Goal: Information Seeking & Learning: Learn about a topic

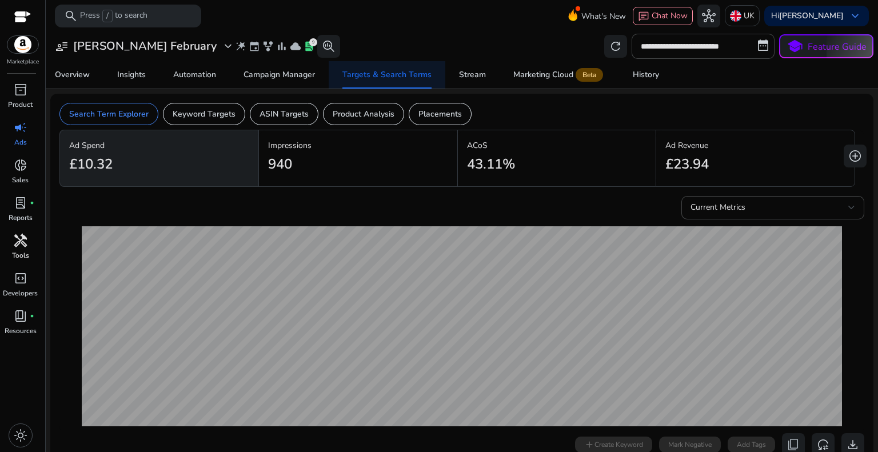
click at [20, 239] on span "handyman" at bounding box center [21, 241] width 14 height 14
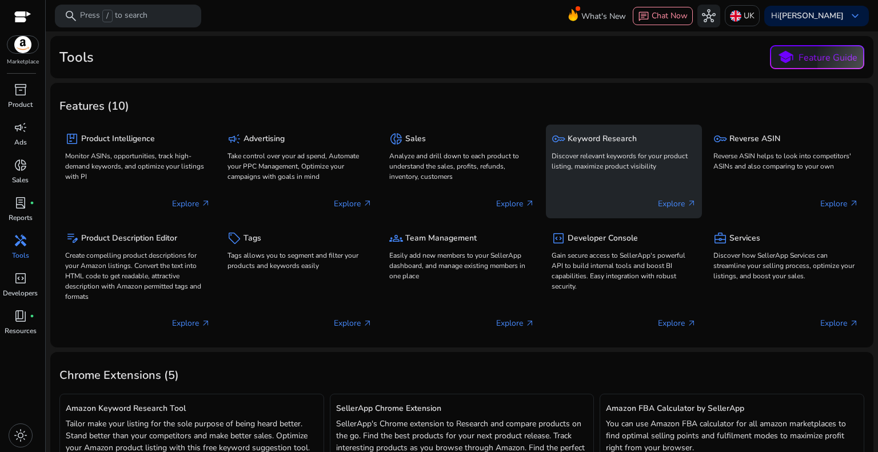
click at [592, 138] on h5 "Keyword Research" at bounding box center [601, 139] width 69 height 10
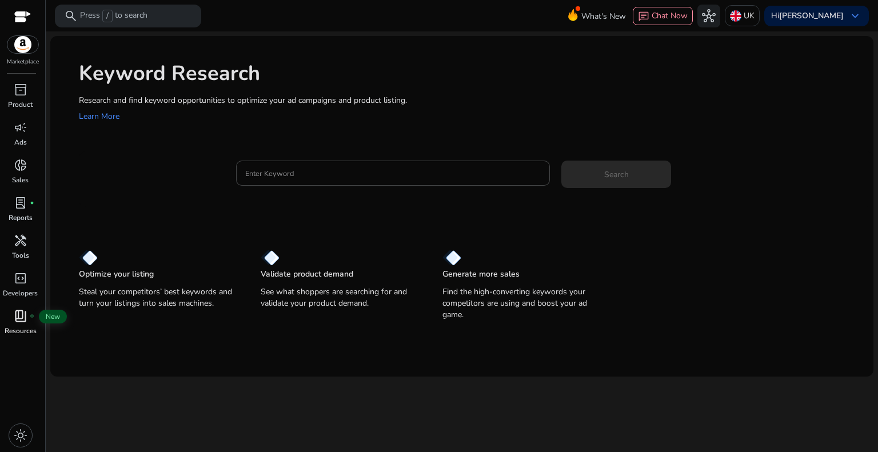
click at [21, 322] on span "book_4" at bounding box center [21, 316] width 14 height 14
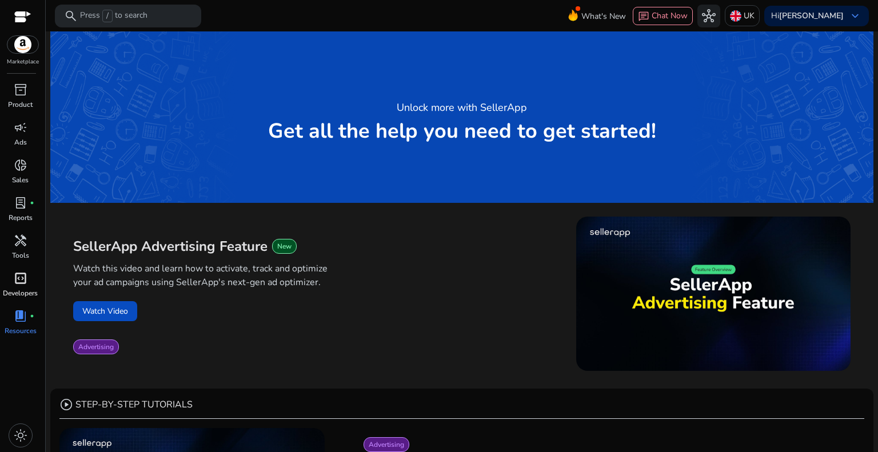
click at [23, 275] on span "code_blocks" at bounding box center [21, 278] width 14 height 14
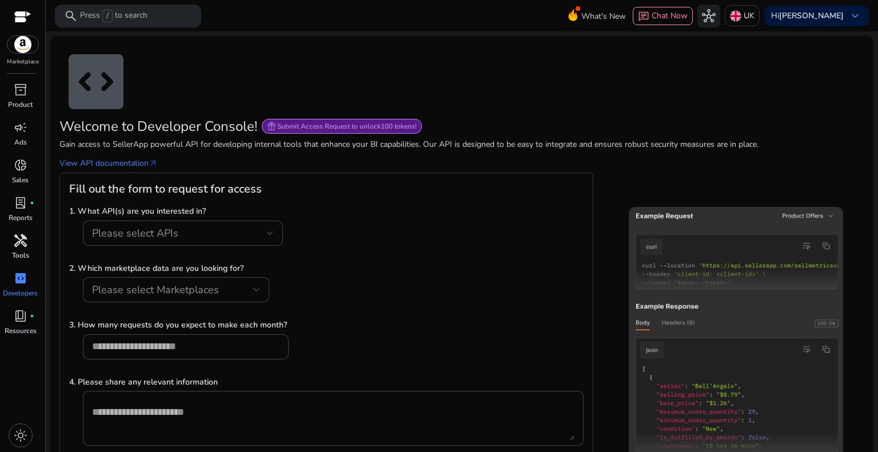
click at [26, 247] on span "handyman" at bounding box center [21, 241] width 14 height 14
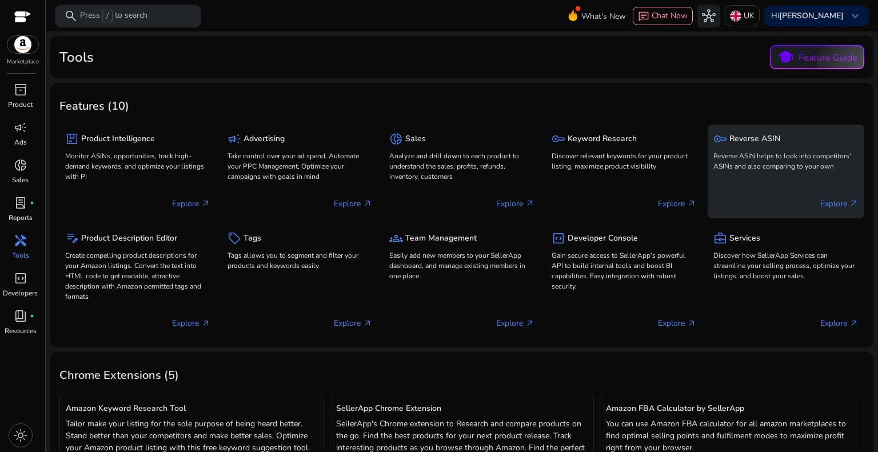
click at [722, 144] on span "key" at bounding box center [720, 139] width 14 height 14
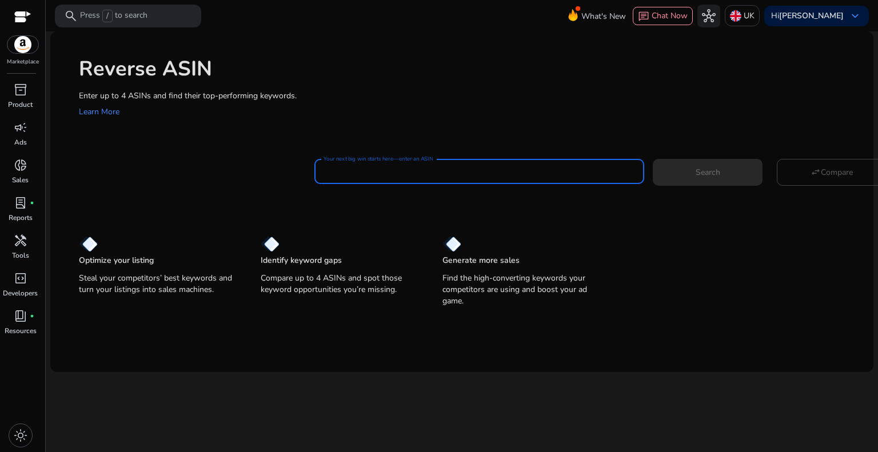
click at [368, 171] on input "Your next big win starts here—enter an ASIN" at bounding box center [478, 171] width 311 height 13
paste input "**********"
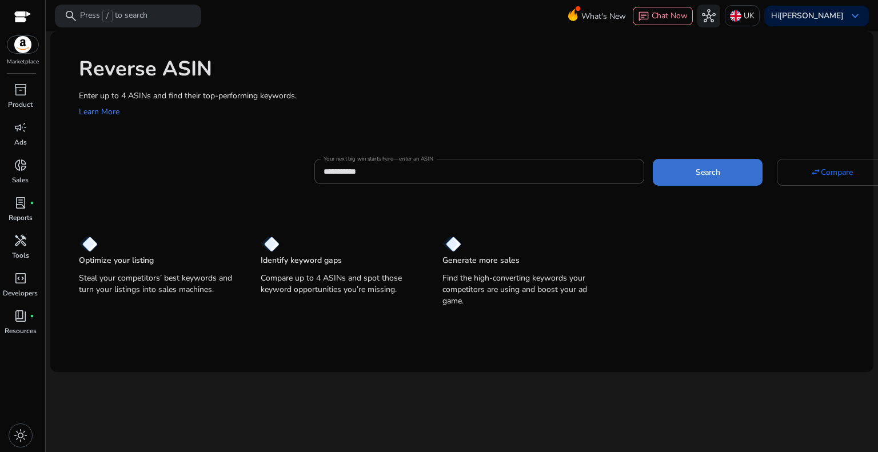
click at [690, 166] on span at bounding box center [707, 171] width 110 height 27
type input "**********"
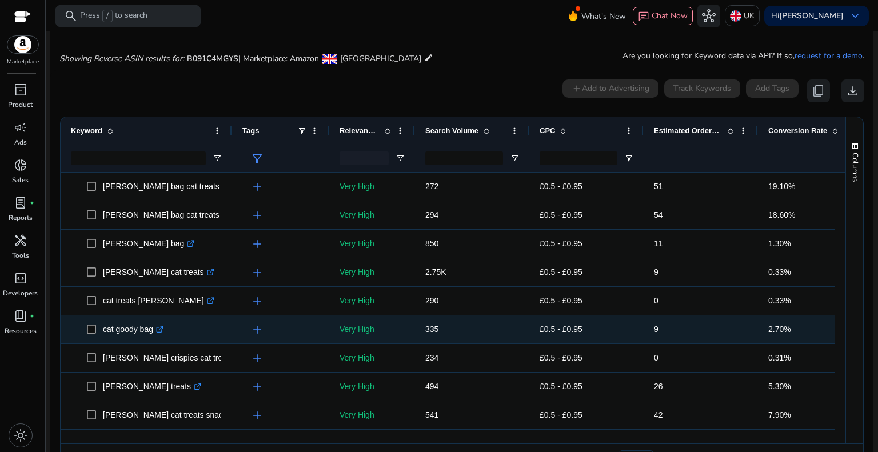
scroll to position [83, 0]
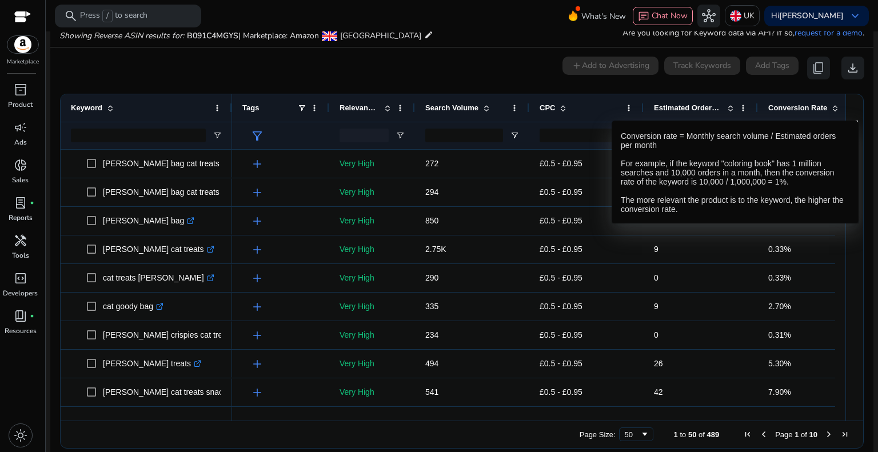
click at [799, 109] on span "Conversion Rate" at bounding box center [797, 107] width 59 height 9
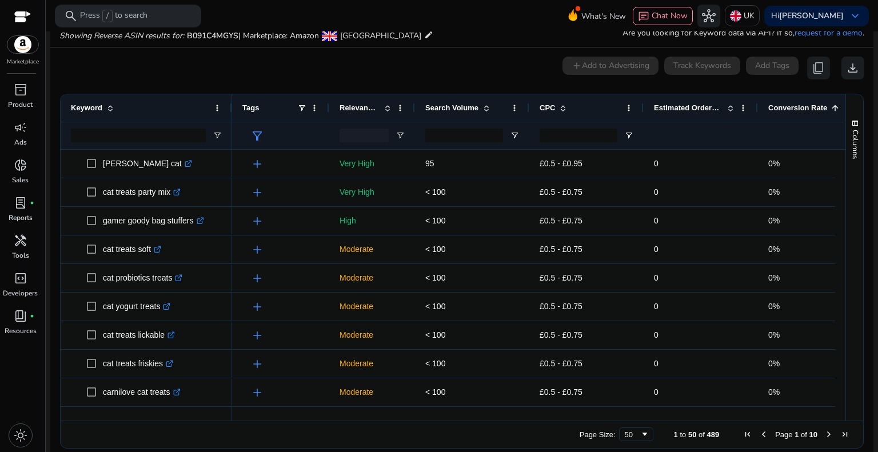
click at [799, 109] on span "Conversion Rate" at bounding box center [797, 107] width 59 height 9
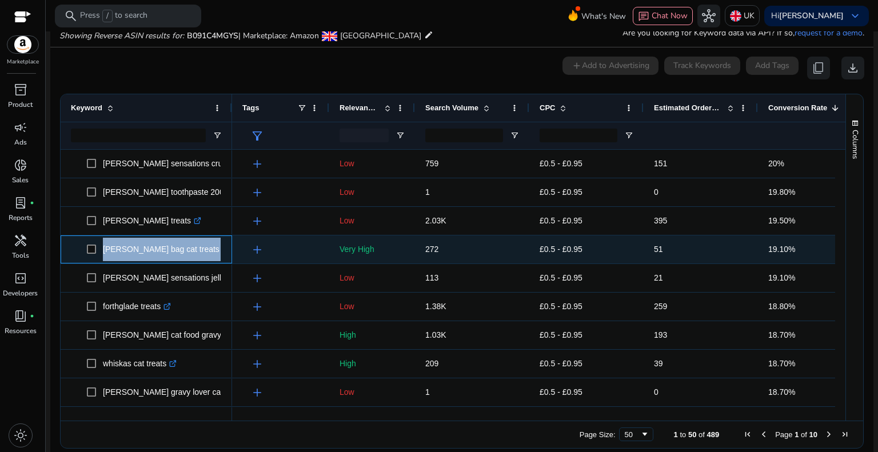
drag, startPoint x: 99, startPoint y: 249, endPoint x: 211, endPoint y: 242, distance: 112.8
click at [211, 242] on span "felix goody bag cat treats 200g .st0{fill:#2c8af8}" at bounding box center [154, 249] width 135 height 23
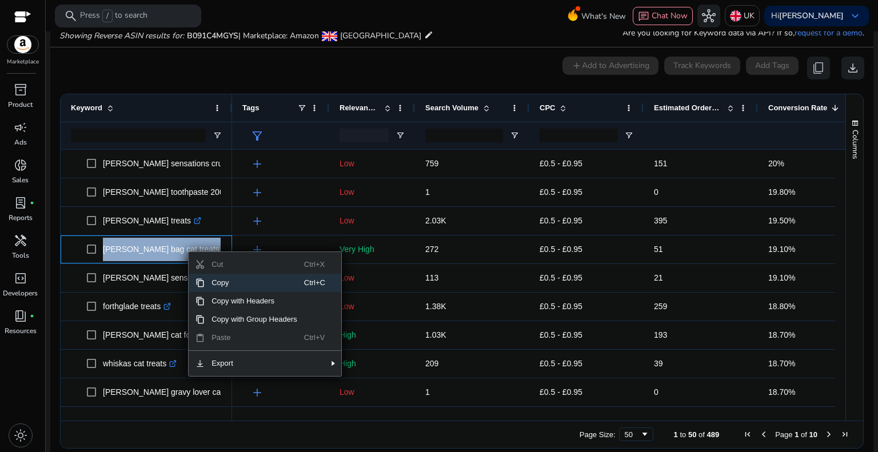
click at [239, 281] on span "Copy" at bounding box center [254, 283] width 99 height 18
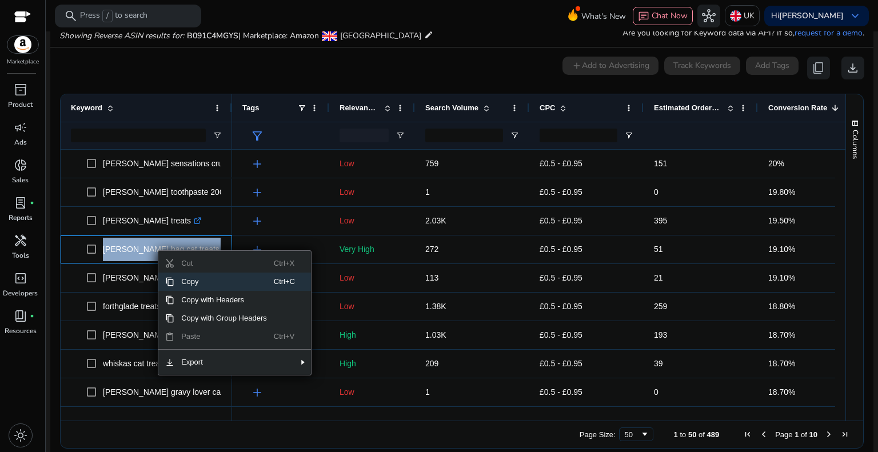
click at [205, 283] on span "Copy" at bounding box center [223, 282] width 99 height 18
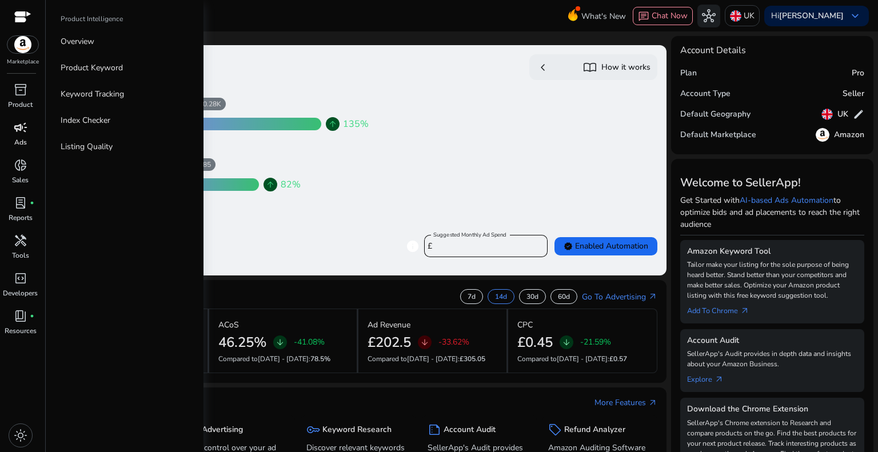
click at [21, 132] on span "campaign" at bounding box center [21, 128] width 14 height 14
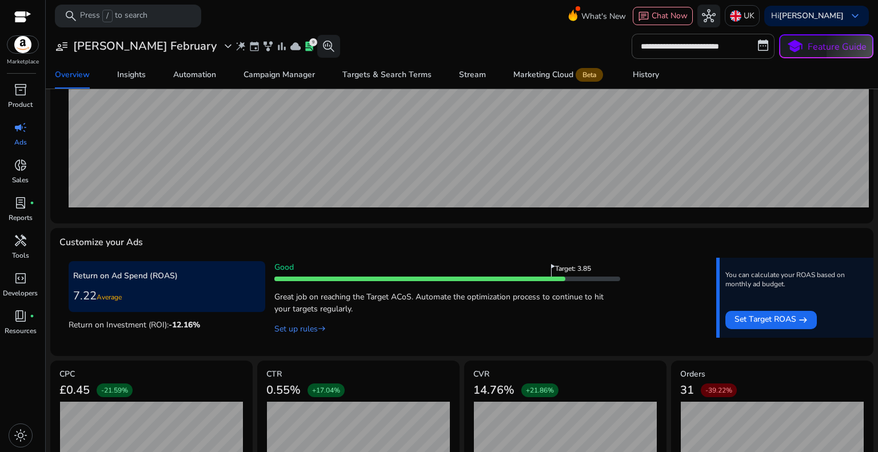
scroll to position [286, 0]
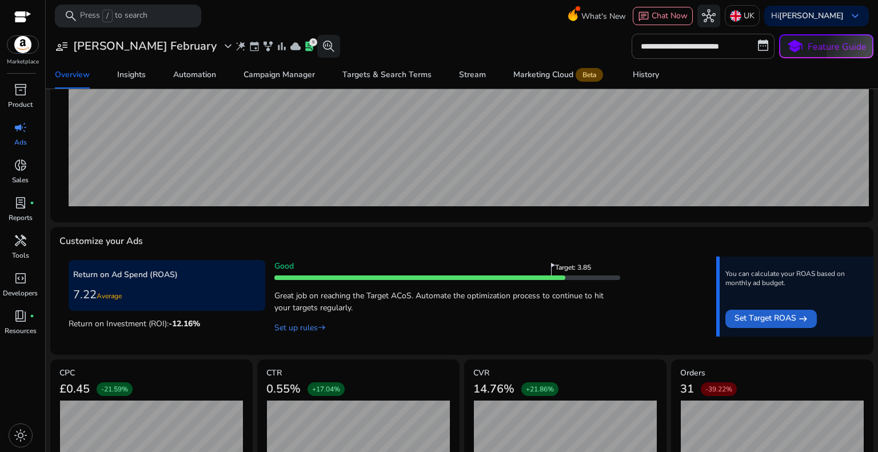
click at [757, 320] on span "Set Target ROAS" at bounding box center [765, 319] width 62 height 14
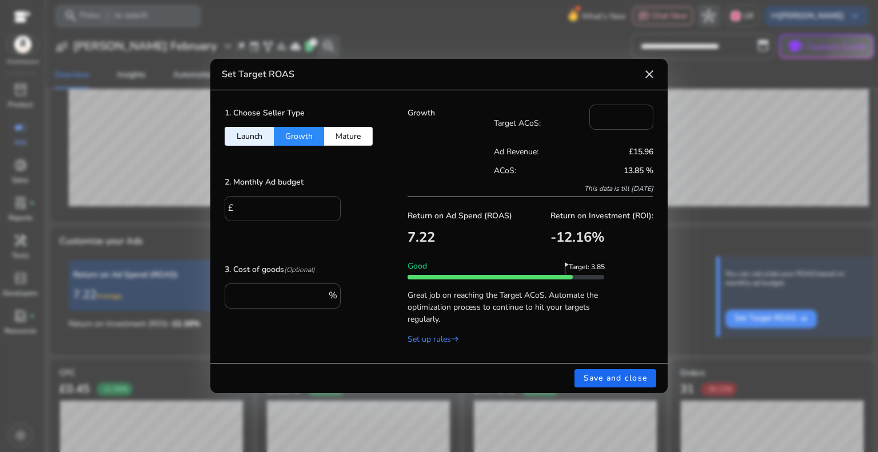
scroll to position [0, 0]
click at [644, 73] on mat-icon "close" at bounding box center [649, 74] width 14 height 14
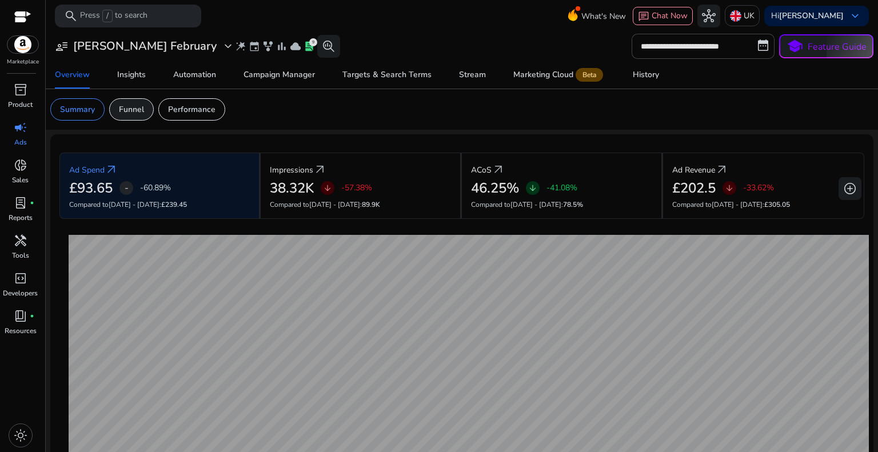
click at [137, 113] on p "Funnel" at bounding box center [131, 109] width 25 height 12
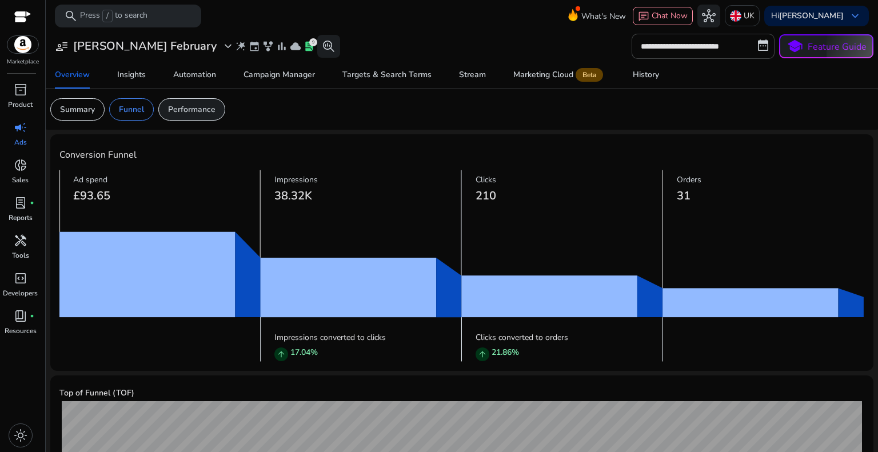
click at [207, 103] on p "Performance" at bounding box center [191, 109] width 47 height 12
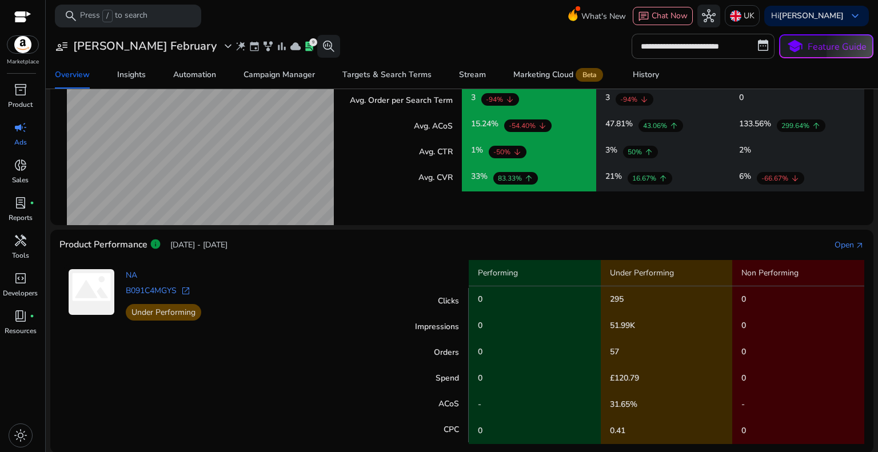
scroll to position [294, 0]
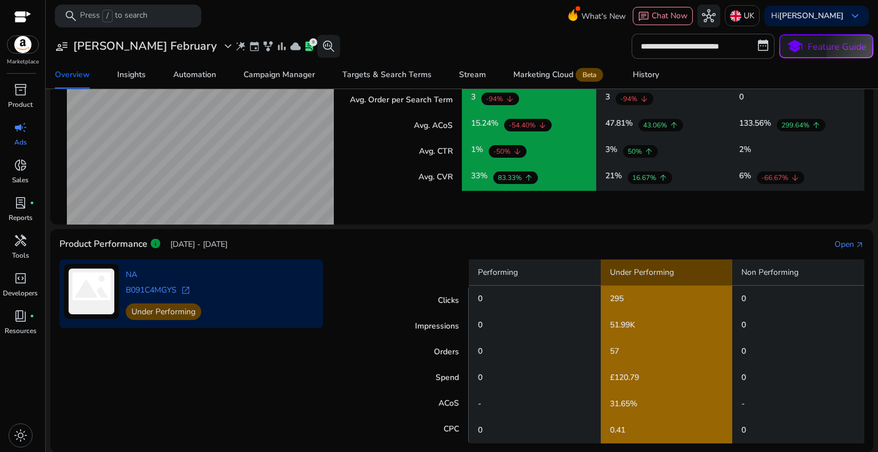
click at [640, 267] on p "Under Performing" at bounding box center [666, 272] width 132 height 26
click at [183, 319] on div "NA B091C4MGYS open_in_new Under Performing" at bounding box center [163, 293] width 75 height 59
click at [176, 312] on p "Under Performing" at bounding box center [163, 311] width 75 height 17
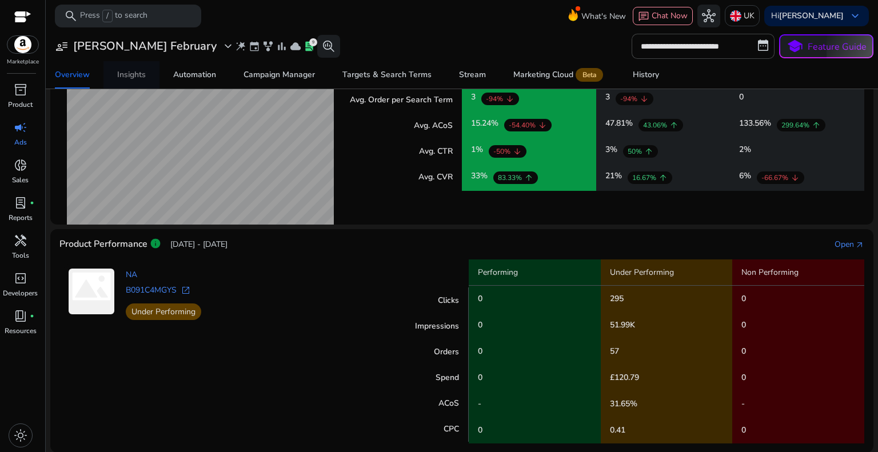
click at [119, 74] on div "Insights" at bounding box center [131, 75] width 29 height 8
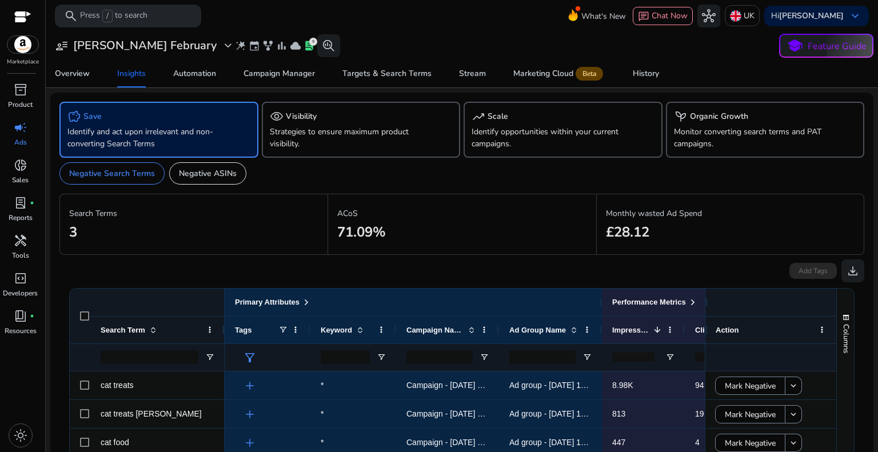
click at [134, 138] on p "Identify and act upon irrelevant and non-converting Search Terms" at bounding box center [143, 138] width 152 height 24
click at [215, 177] on p "Negative ASINs" at bounding box center [208, 173] width 58 height 12
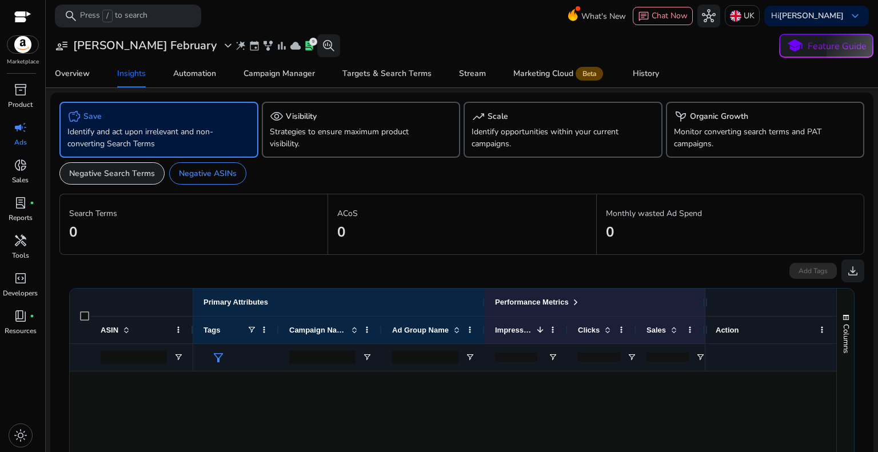
click at [139, 179] on div "Negative Search Terms" at bounding box center [111, 173] width 105 height 22
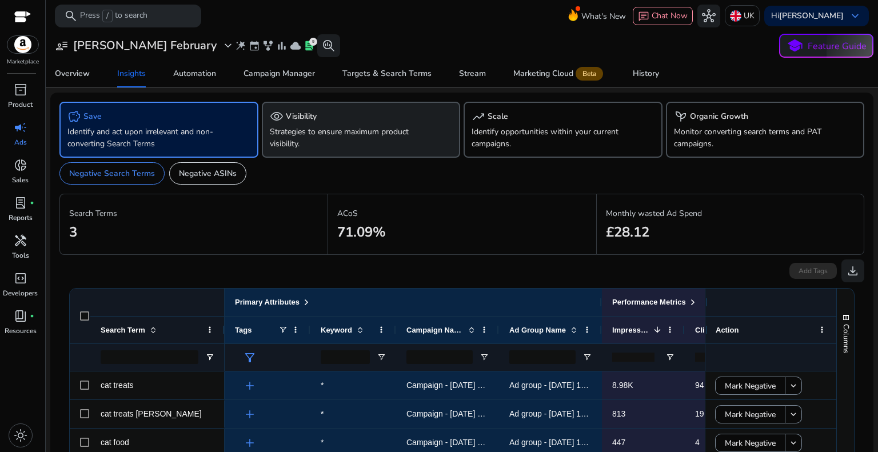
click at [318, 138] on p "Strategies to ensure maximum product visibility." at bounding box center [346, 138] width 152 height 24
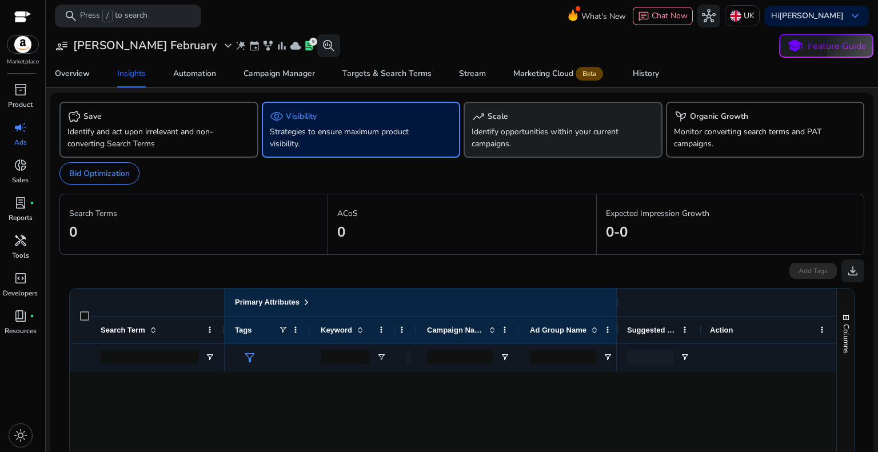
click at [508, 117] on div "trending_up Scale" at bounding box center [562, 117] width 183 height 14
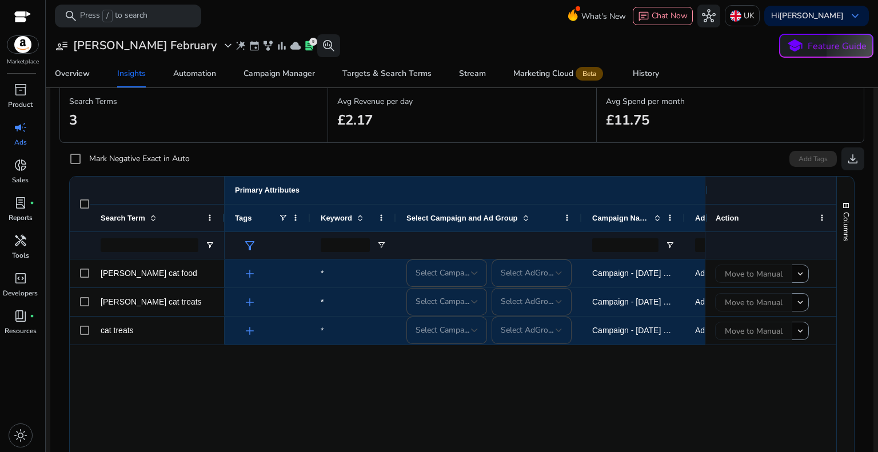
scroll to position [114, 0]
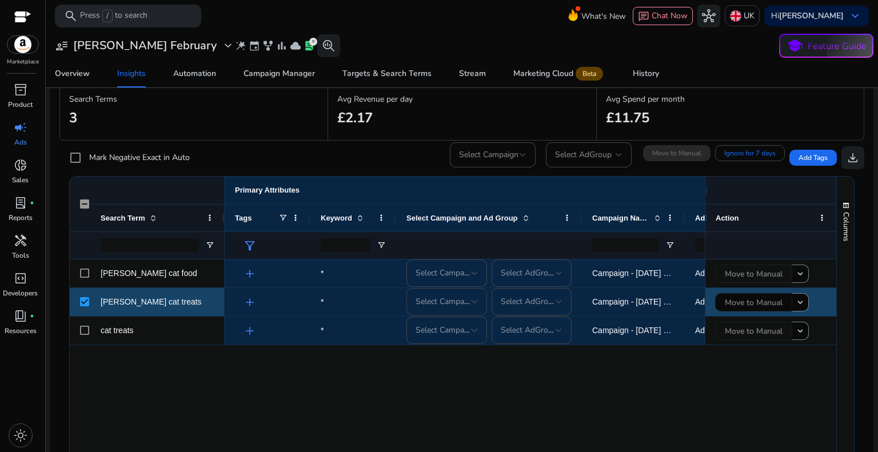
click at [435, 303] on span "Select Campaign" at bounding box center [444, 301] width 59 height 11
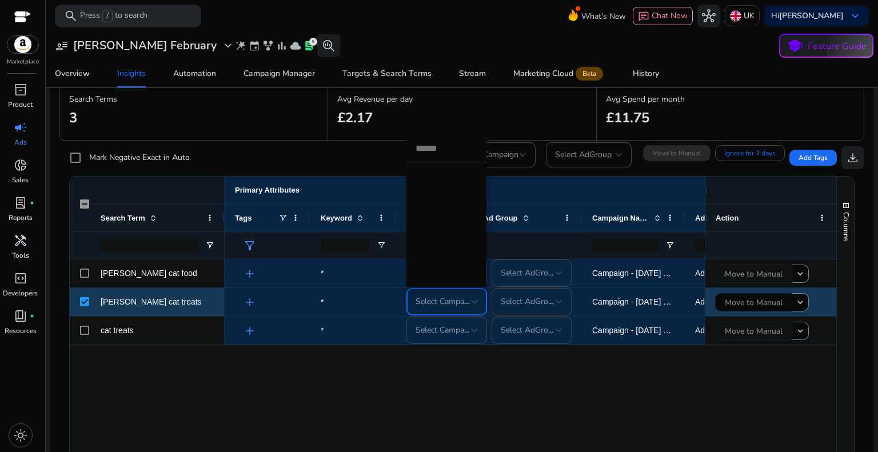
scroll to position [3, 0]
click at [529, 303] on div at bounding box center [439, 226] width 878 height 452
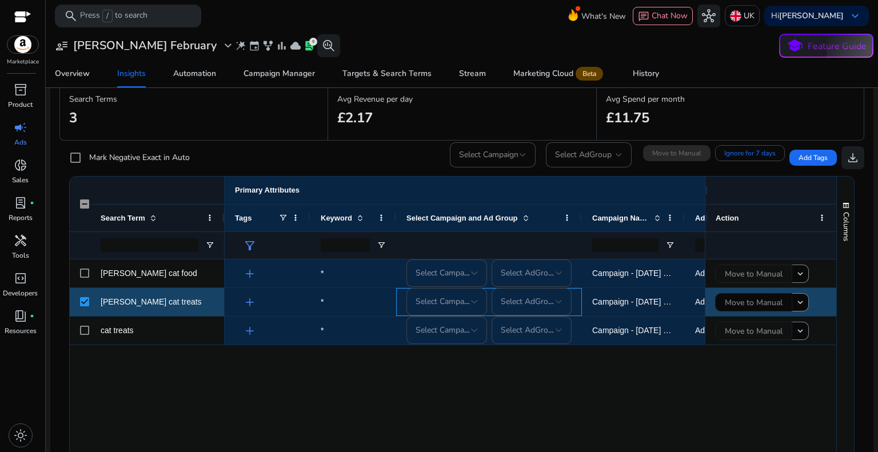
click at [532, 303] on mat-form-field "Select AdGroup" at bounding box center [531, 301] width 81 height 27
click at [561, 302] on mat-form-field "Select AdGroup" at bounding box center [531, 301] width 81 height 27
click at [472, 295] on div at bounding box center [474, 302] width 7 height 14
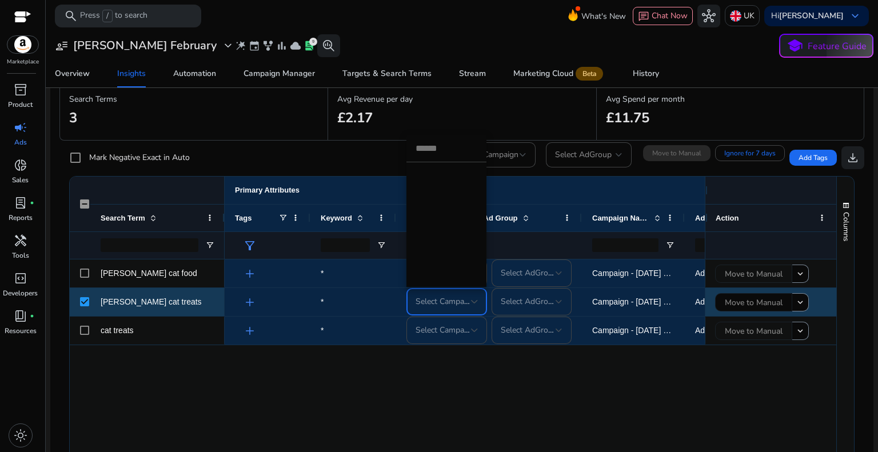
click at [487, 278] on div at bounding box center [439, 226] width 878 height 452
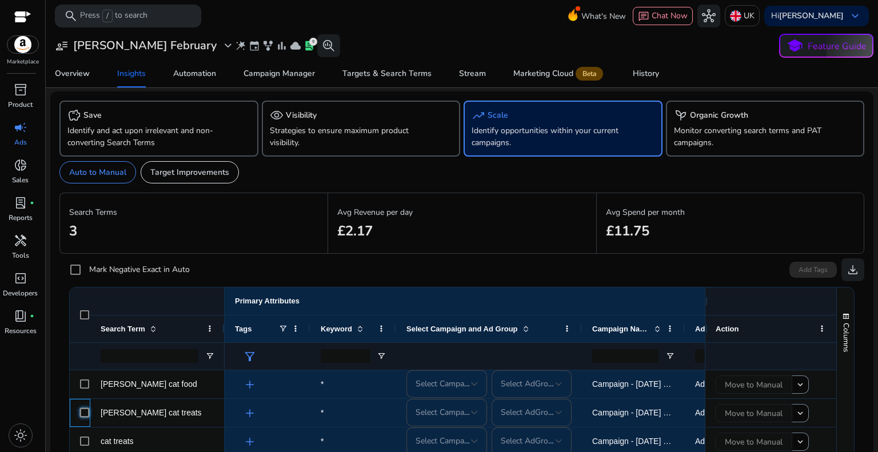
scroll to position [0, 0]
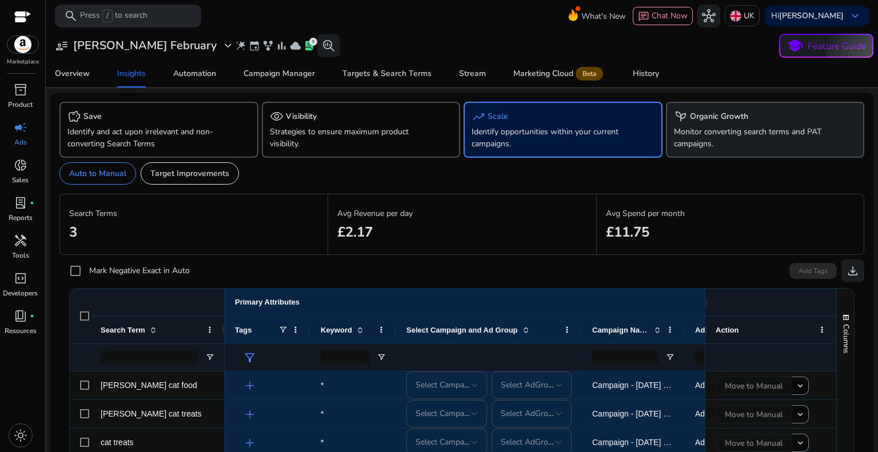
click at [699, 142] on p "Monitor converting search terms and PAT campaigns." at bounding box center [750, 138] width 152 height 24
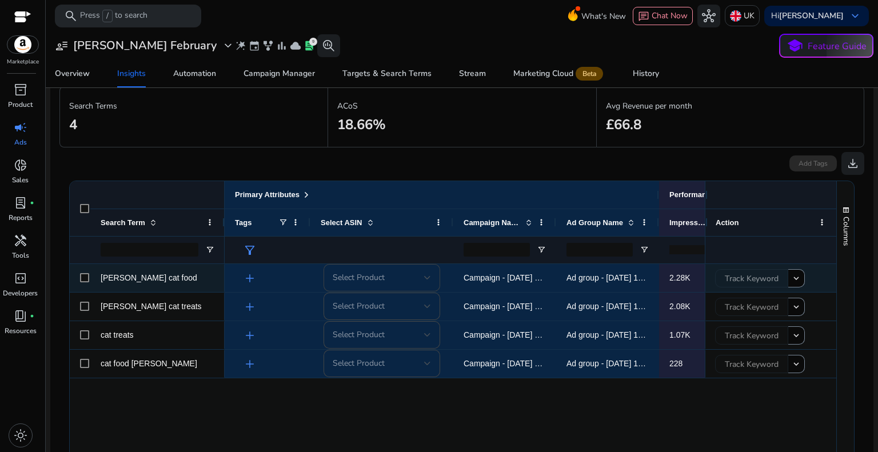
scroll to position [114, 0]
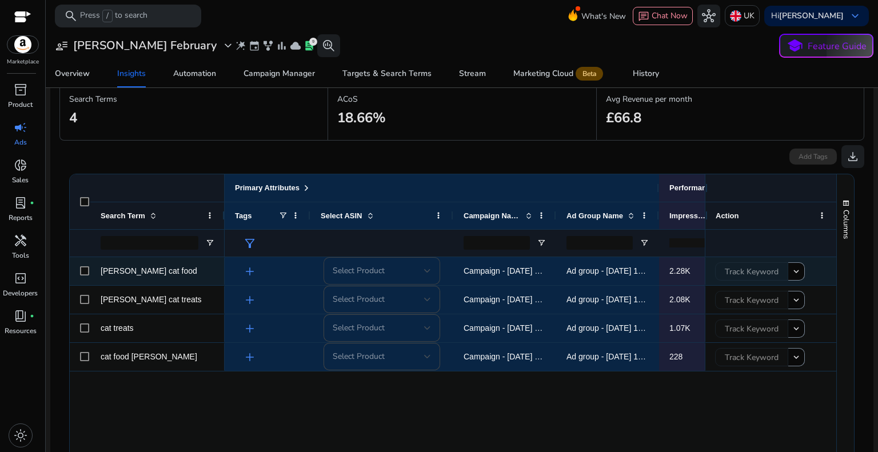
click at [369, 274] on span "Select Product" at bounding box center [359, 270] width 52 height 11
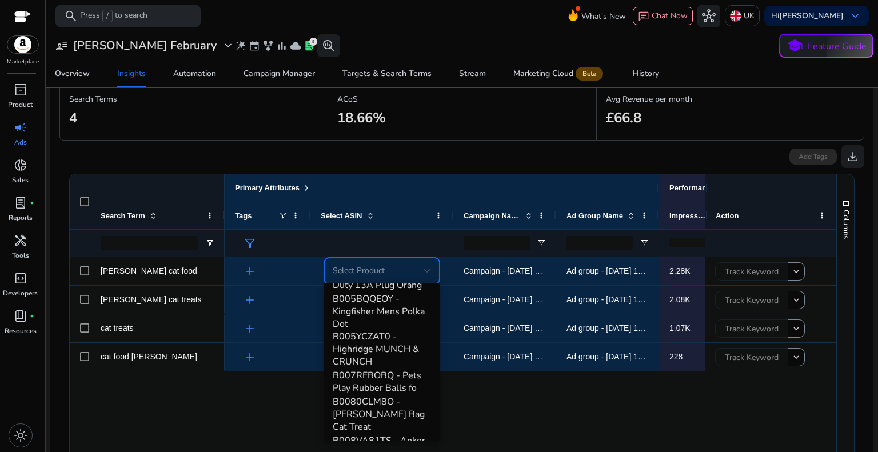
scroll to position [76, 0]
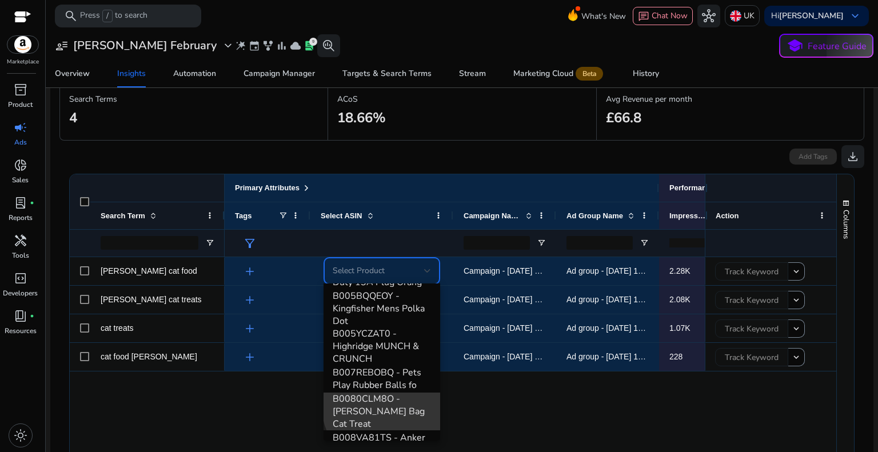
click at [395, 392] on span "B0080CLM8O - [PERSON_NAME] Bag Cat Treat" at bounding box center [382, 411] width 98 height 38
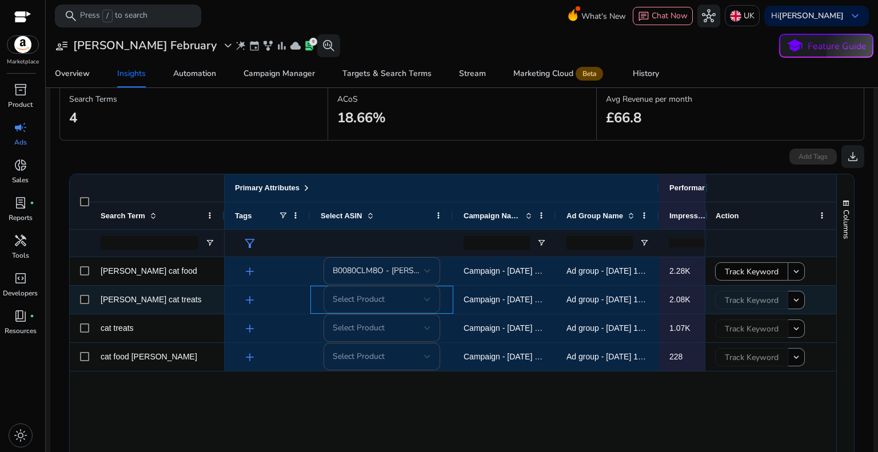
click at [431, 302] on div "Select Product" at bounding box center [381, 299] width 117 height 27
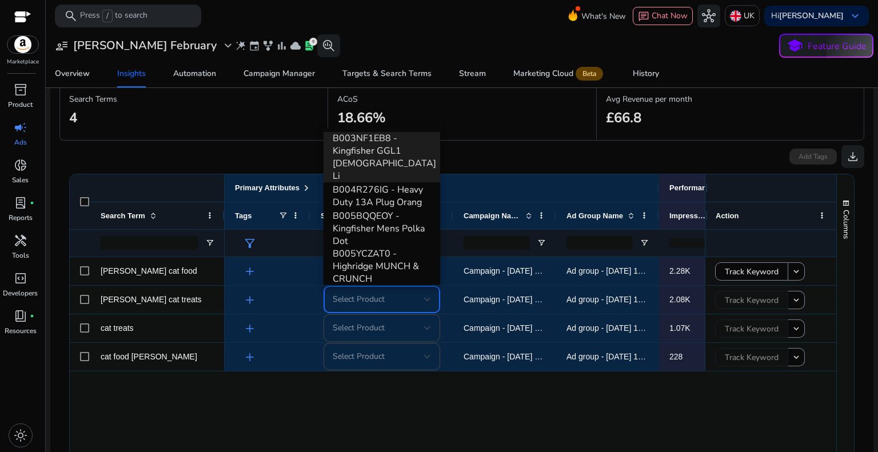
drag, startPoint x: 436, startPoint y: 195, endPoint x: 437, endPoint y: 202, distance: 6.4
click at [437, 202] on div "B003NF1EB8 - Kingfisher GGL1 [DEMOGRAPHIC_DATA] Li B004R276IG - Heavy Duty 13A …" at bounding box center [381, 205] width 117 height 157
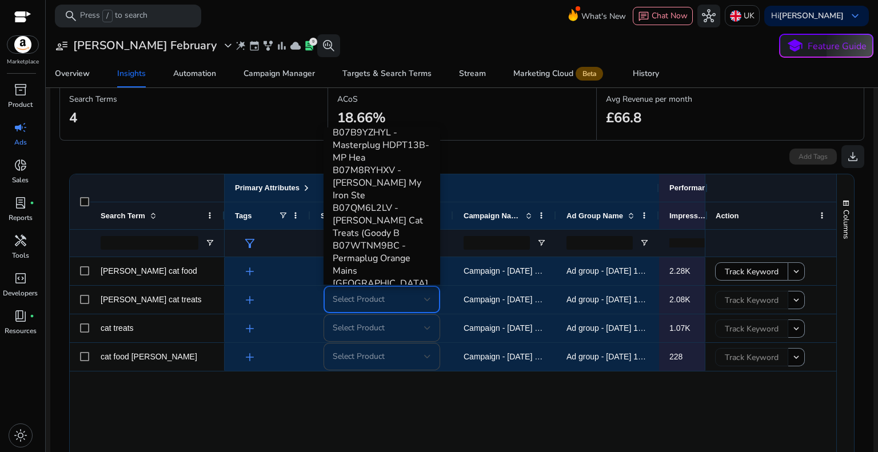
scroll to position [478, 0]
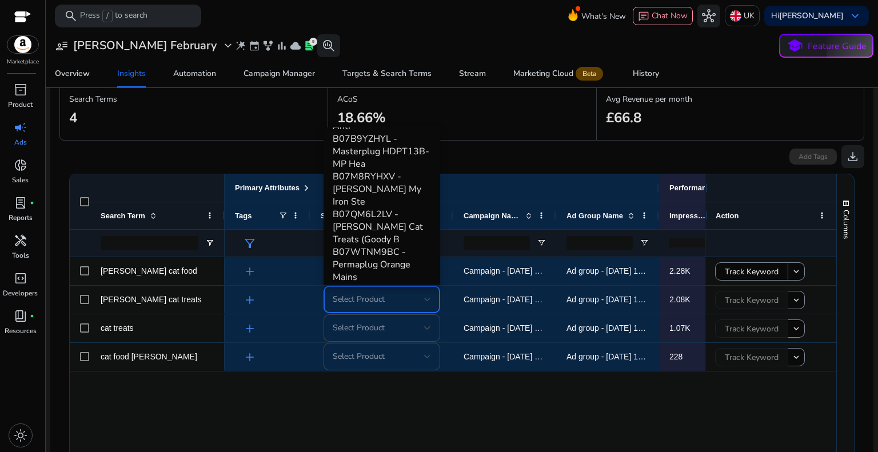
click at [394, 296] on span "B091C4MGYS - [PERSON_NAME] Bag Seaside M" at bounding box center [382, 315] width 98 height 38
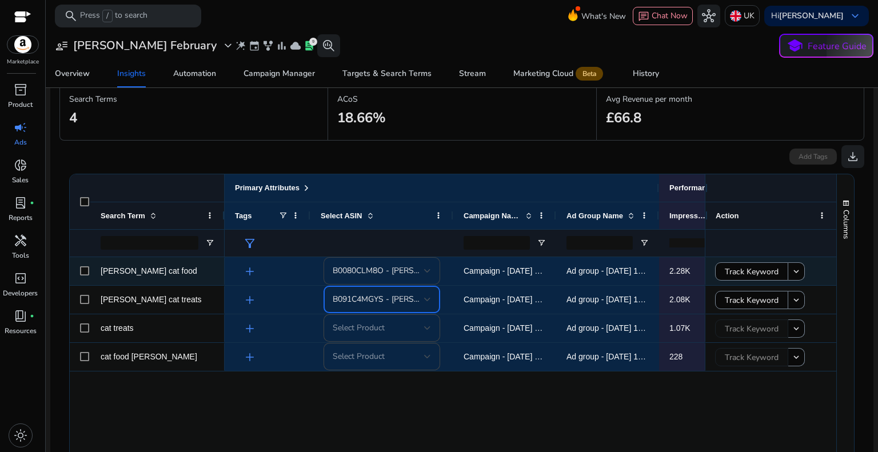
click at [426, 269] on div at bounding box center [427, 271] width 7 height 5
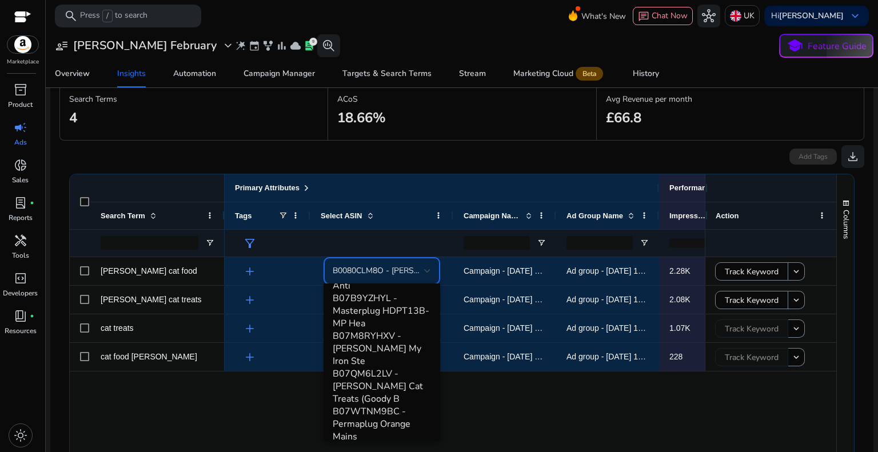
scroll to position [499, 0]
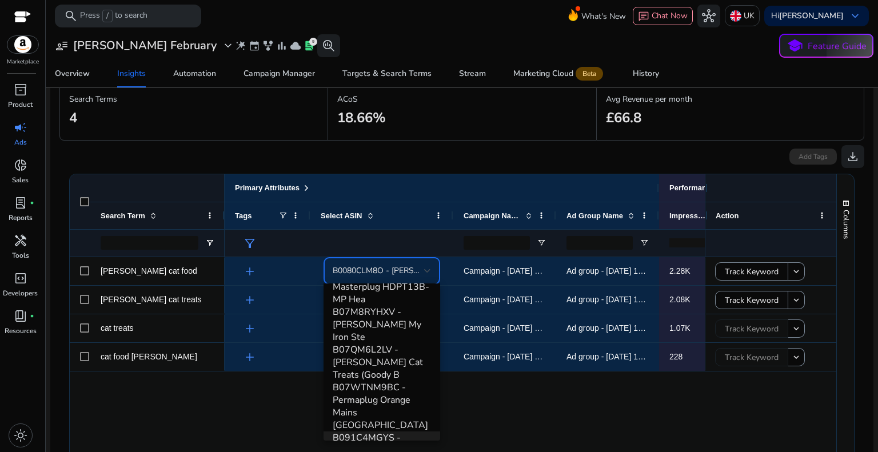
click at [378, 431] on span "B091C4MGYS - [PERSON_NAME] Bag Seaside M" at bounding box center [382, 450] width 98 height 38
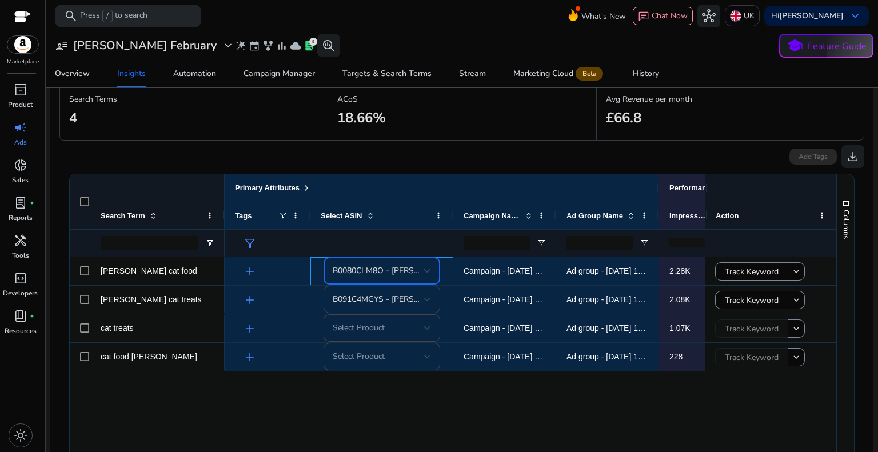
scroll to position [489, 0]
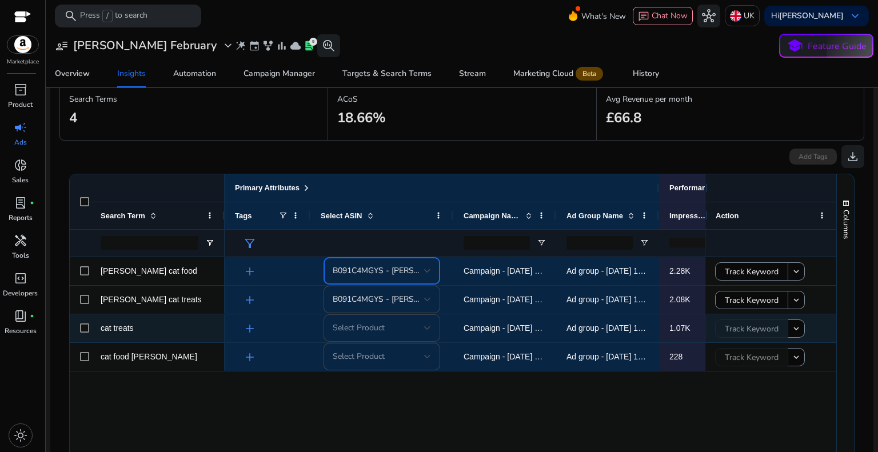
click at [395, 329] on div "Select Product" at bounding box center [378, 328] width 91 height 13
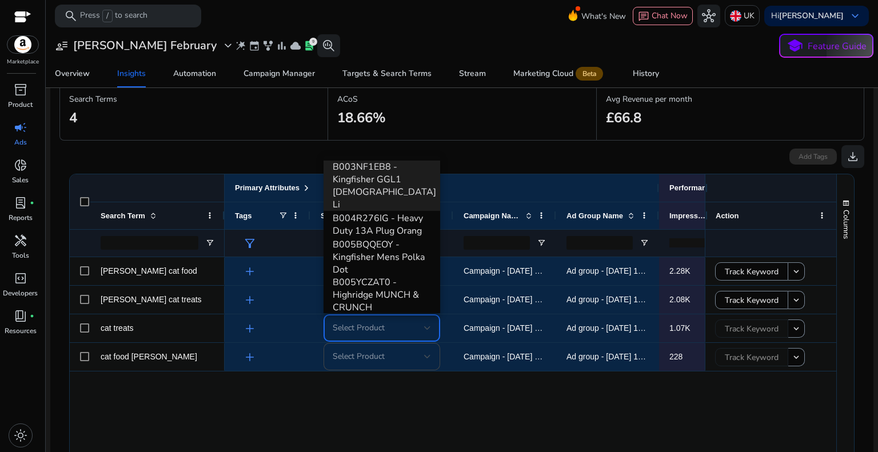
drag, startPoint x: 440, startPoint y: 203, endPoint x: 439, endPoint y: 219, distance: 16.0
click at [439, 219] on div "B003NF1EB8 - Kingfisher GGL1 [DEMOGRAPHIC_DATA] Li B004R276IG - Heavy Duty 13A …" at bounding box center [439, 226] width 878 height 452
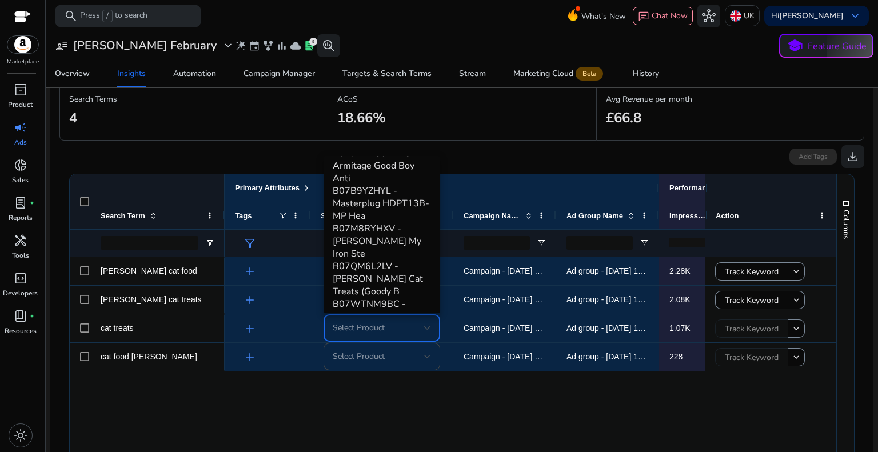
scroll to position [478, 0]
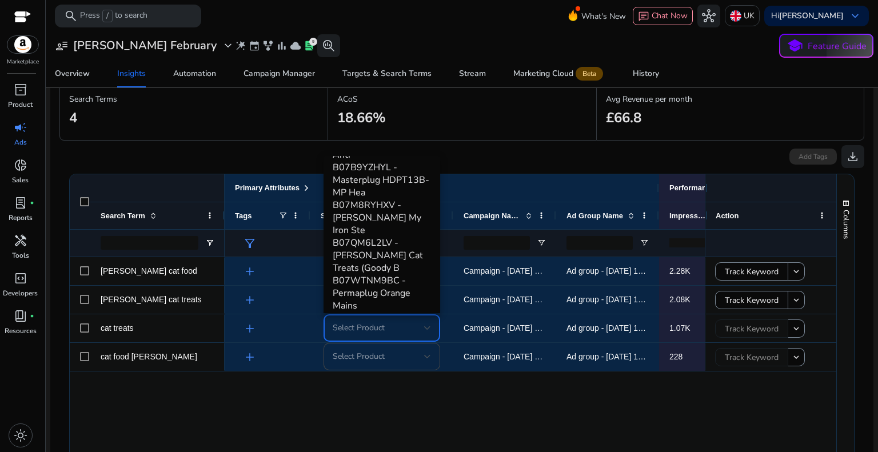
click at [384, 325] on span "B091C4MGYS - [PERSON_NAME] Bag Seaside M" at bounding box center [382, 344] width 98 height 38
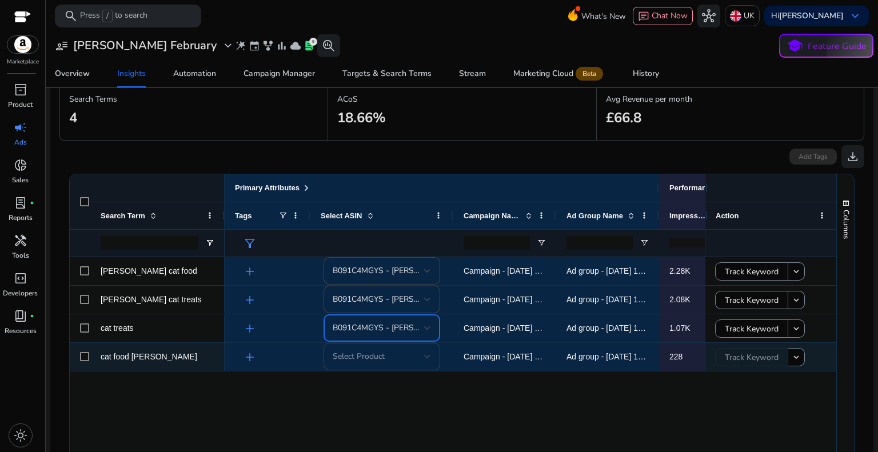
click at [429, 356] on div at bounding box center [427, 356] width 7 height 5
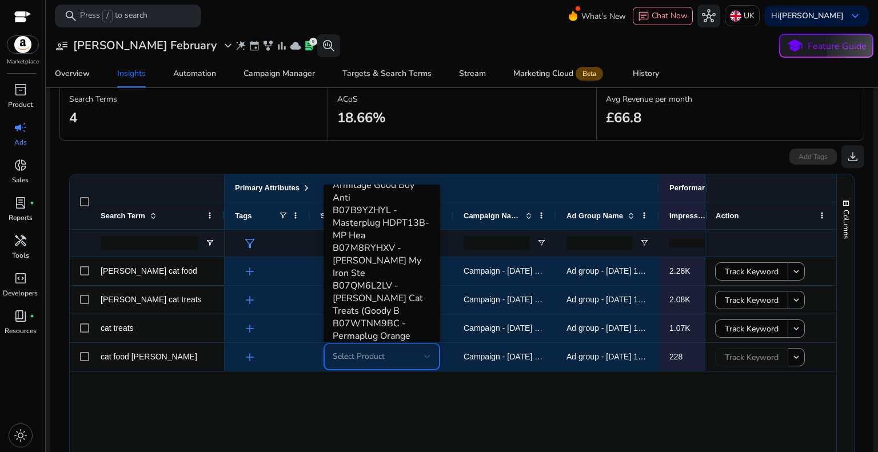
scroll to position [490, 0]
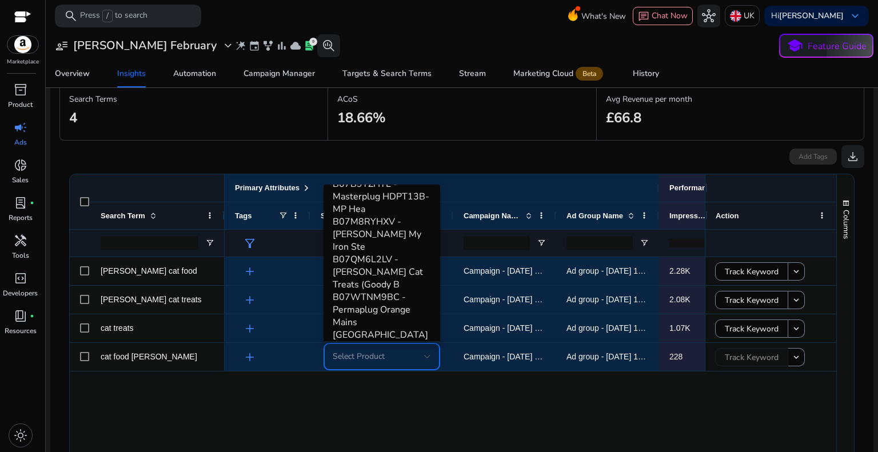
click at [397, 341] on span "B091C4MGYS - [PERSON_NAME] Bag Seaside M" at bounding box center [382, 360] width 98 height 38
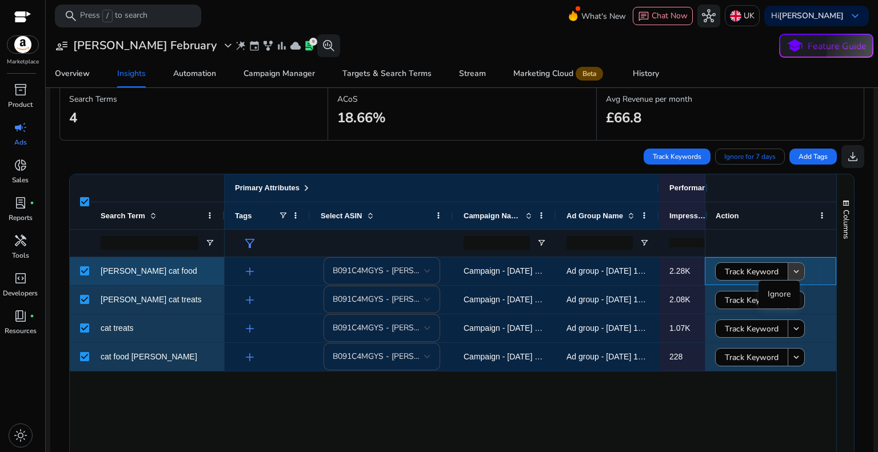
click at [791, 270] on mat-icon "keyboard_arrow_down" at bounding box center [796, 271] width 10 height 10
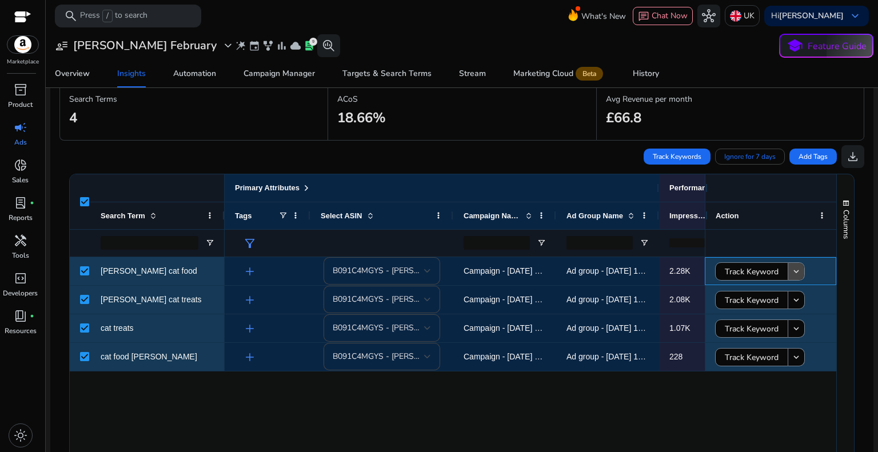
click at [802, 242] on div at bounding box center [770, 243] width 111 height 27
click at [670, 153] on span "Track Keywords" at bounding box center [676, 156] width 49 height 10
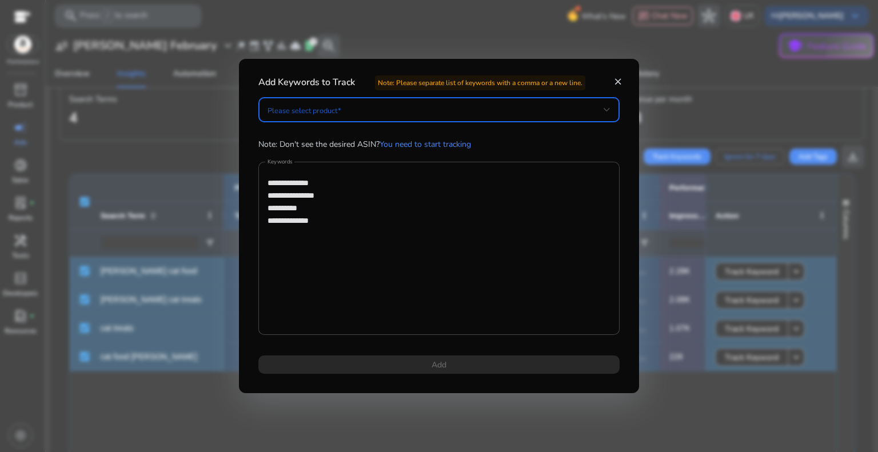
click at [485, 115] on span at bounding box center [435, 109] width 336 height 13
type input "*"
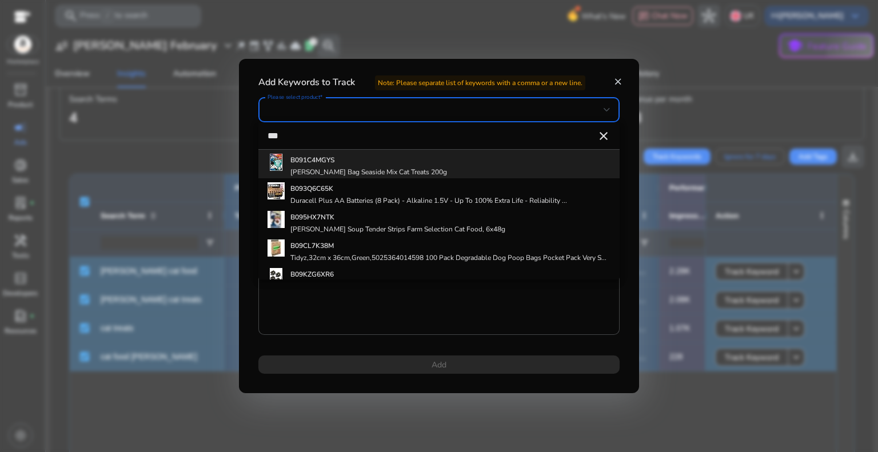
type input "***"
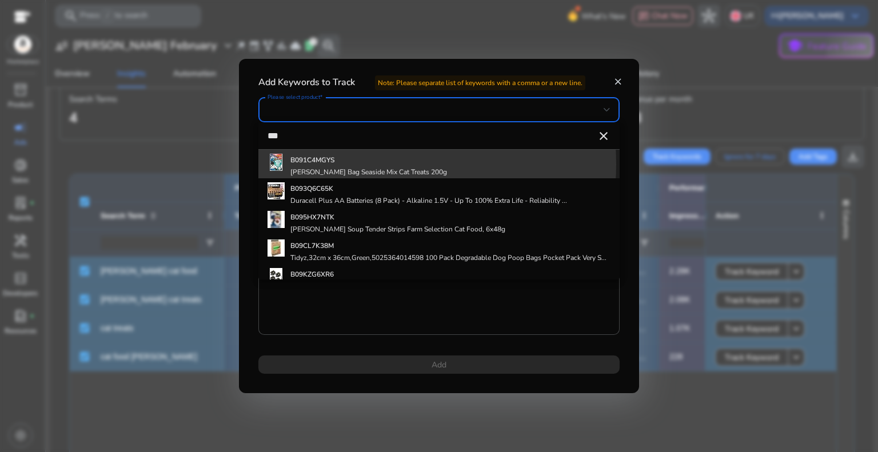
click at [346, 164] on h5 "B091C4MGYS" at bounding box center [368, 159] width 157 height 9
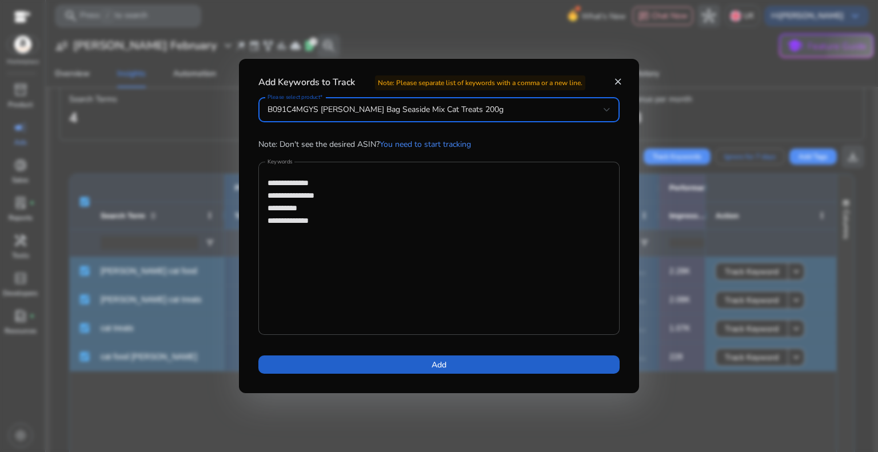
click at [448, 365] on span at bounding box center [438, 364] width 361 height 27
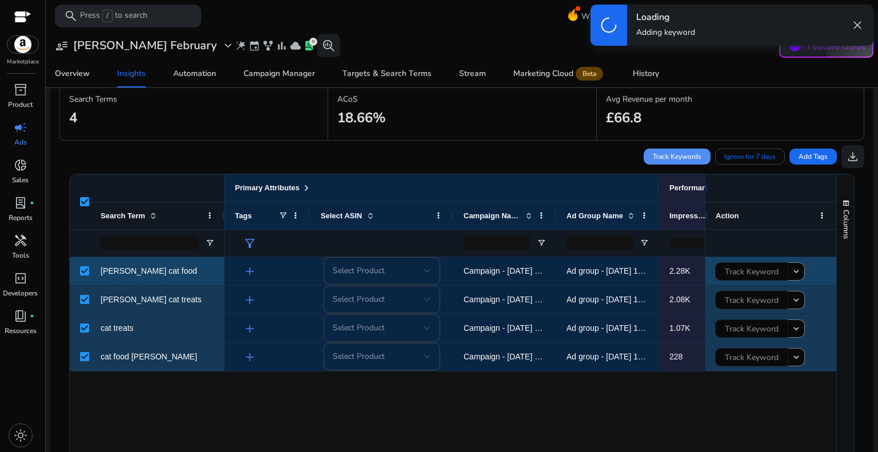
click at [526, 258] on div "Campaign - [DATE] 14:46:53.092 - [PERSON_NAME]" at bounding box center [504, 271] width 82 height 27
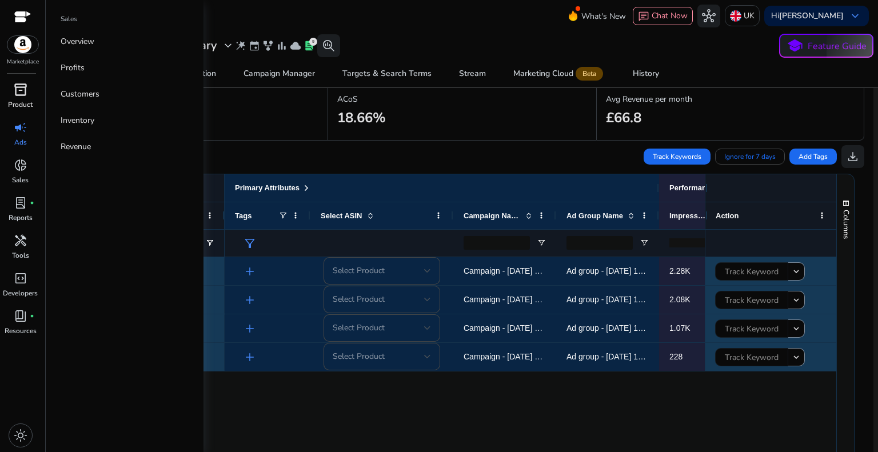
click at [23, 93] on span "inventory_2" at bounding box center [21, 90] width 14 height 14
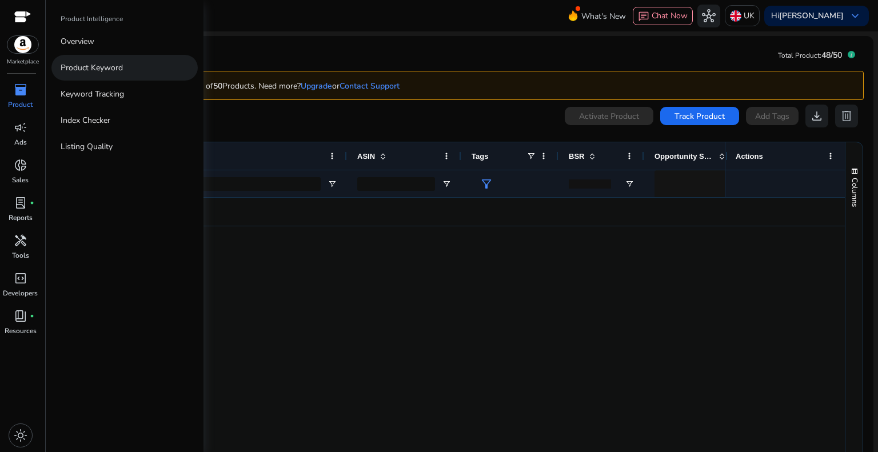
click at [119, 69] on p "Product Keyword" at bounding box center [92, 68] width 62 height 12
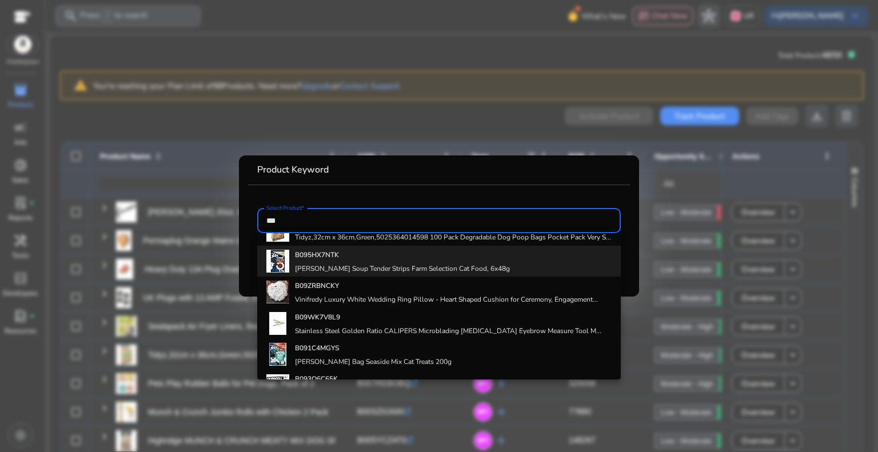
scroll to position [57, 0]
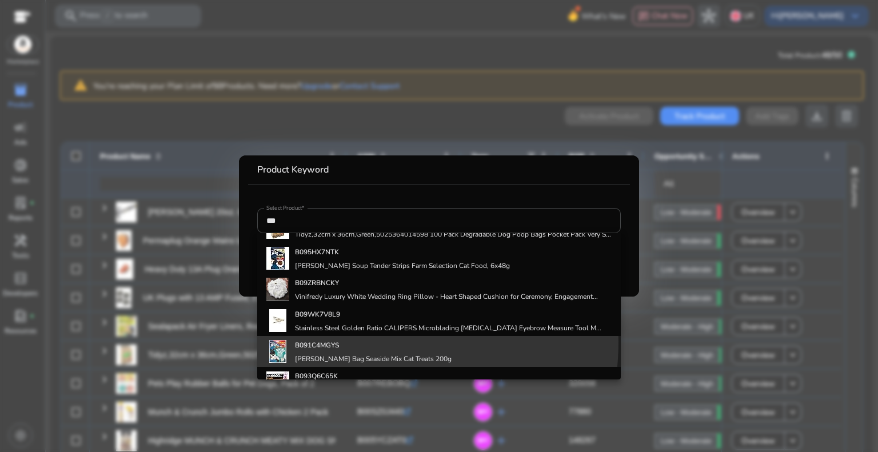
click at [345, 350] on h4 "B091C4MGYS" at bounding box center [373, 345] width 157 height 9
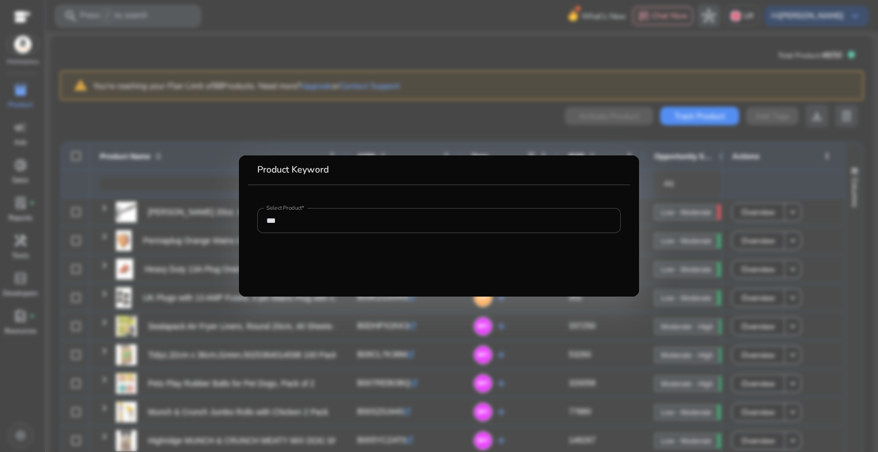
type input "**********"
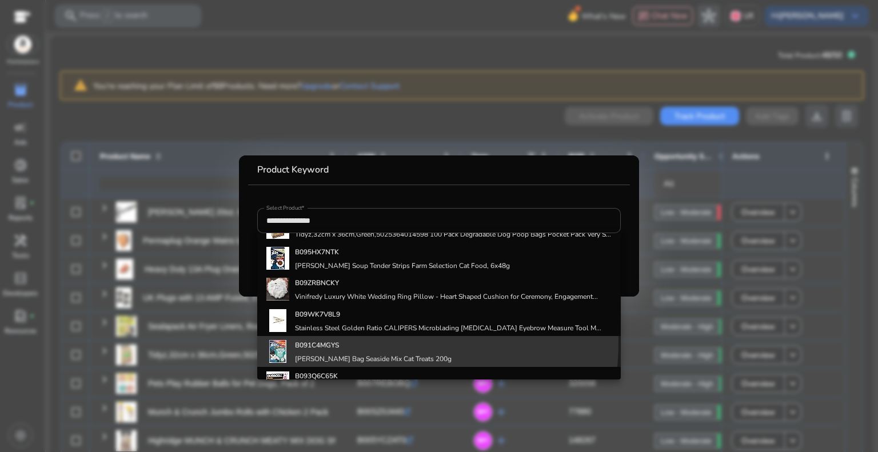
scroll to position [0, 0]
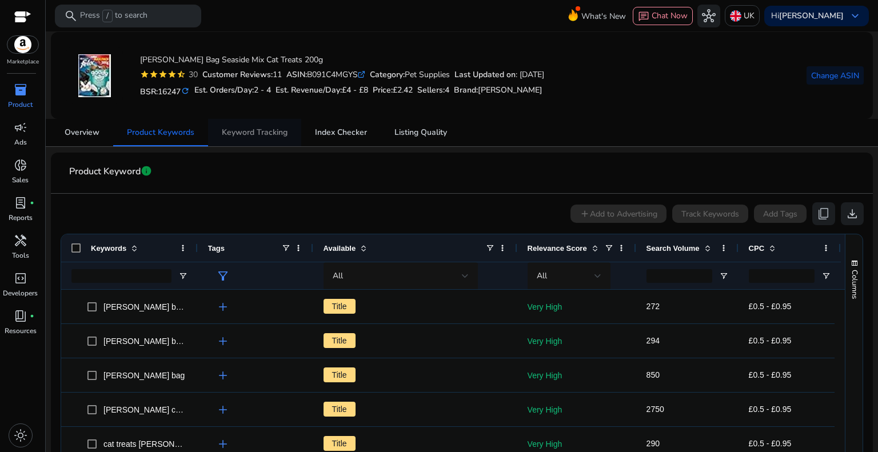
click at [271, 138] on span "Keyword Tracking" at bounding box center [255, 132] width 66 height 27
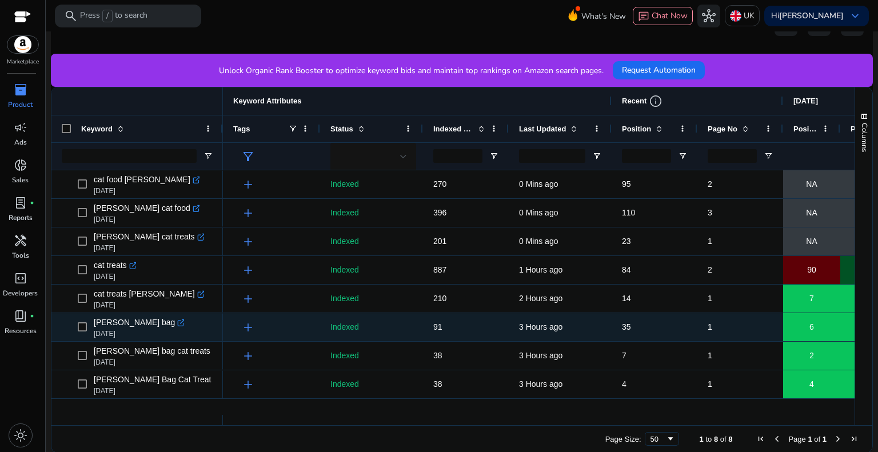
scroll to position [199, 0]
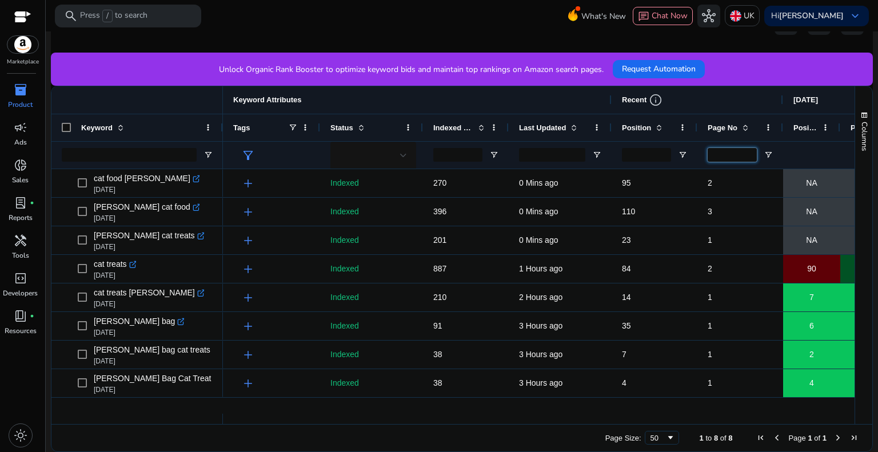
click at [722, 154] on input "Page No Filter Input" at bounding box center [731, 155] width 49 height 14
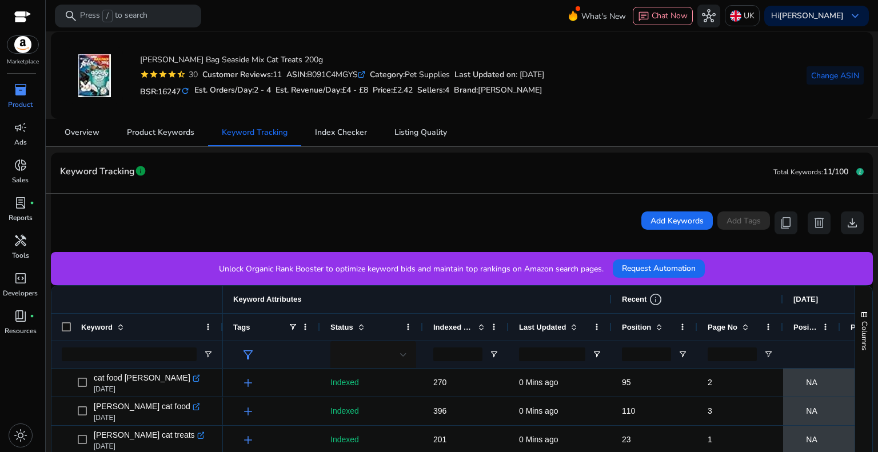
type input "*"
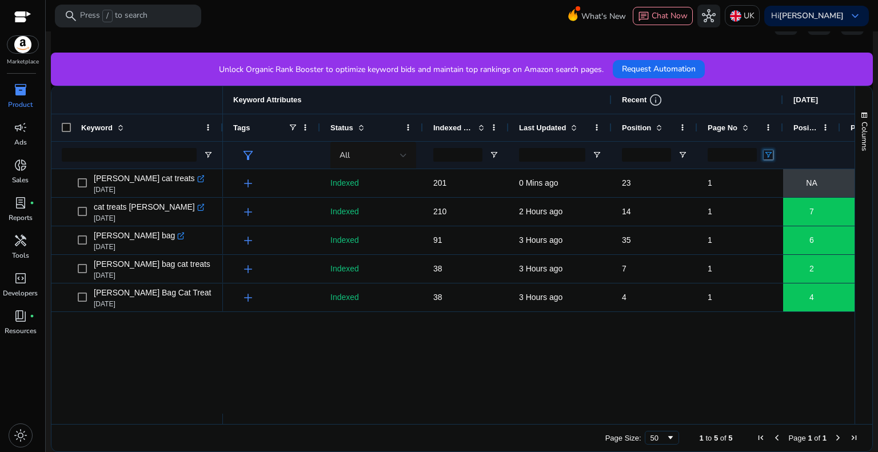
click at [766, 153] on span "Open Filter Menu" at bounding box center [767, 154] width 9 height 9
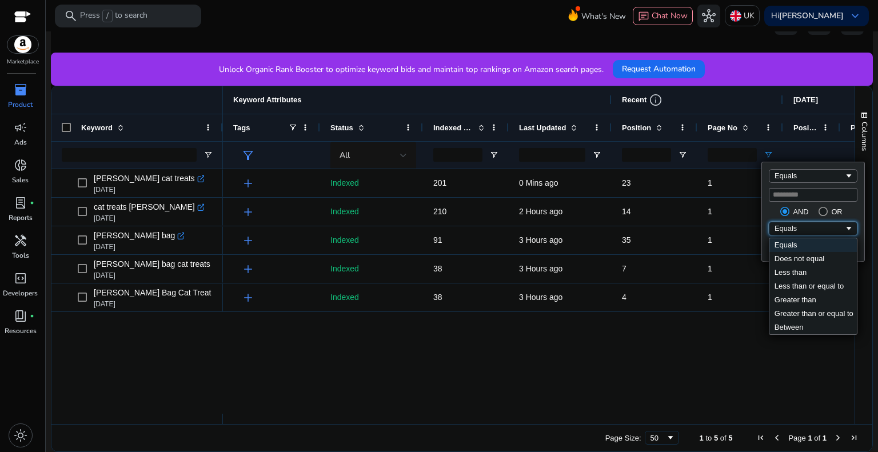
click at [795, 229] on div "Equals" at bounding box center [809, 228] width 70 height 9
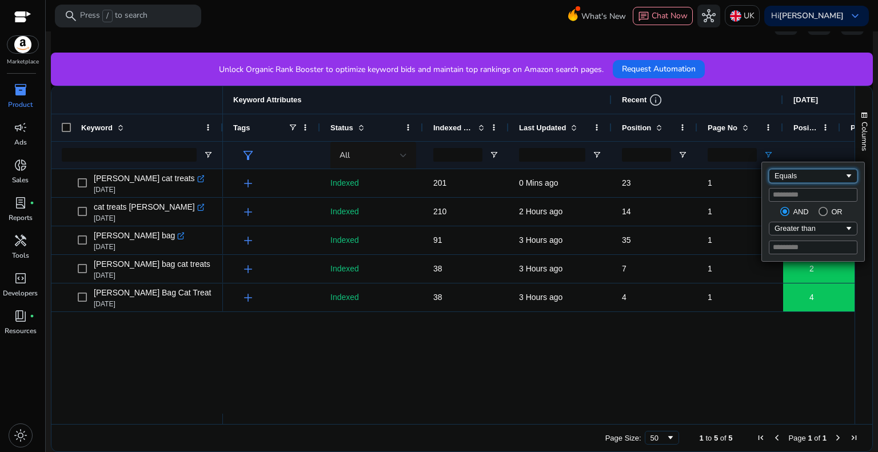
click at [792, 172] on div "Equals" at bounding box center [809, 175] width 70 height 9
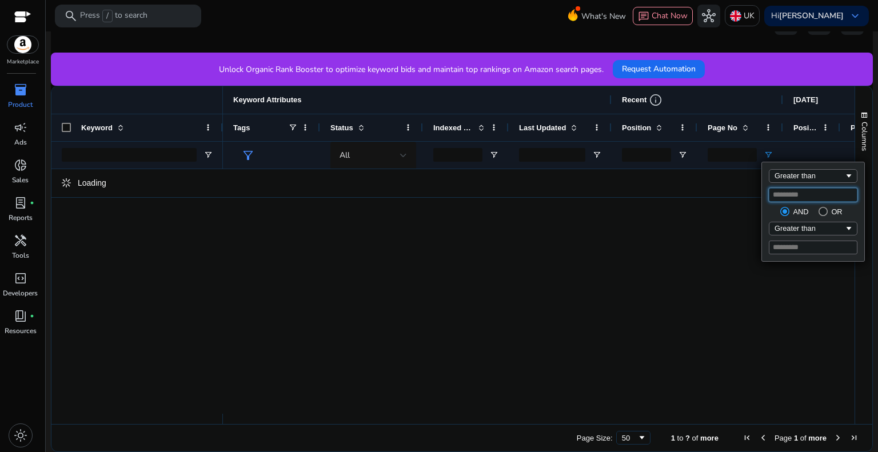
click at [799, 197] on input "*" at bounding box center [812, 195] width 89 height 14
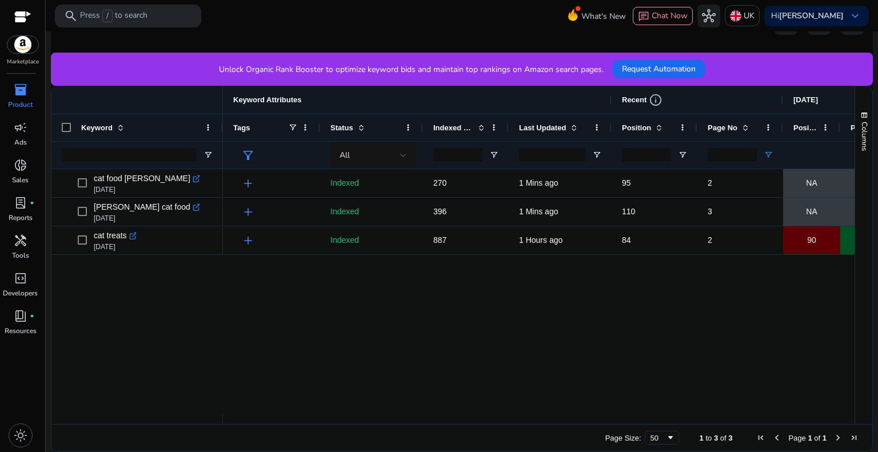
click at [705, 278] on div "add Indexed 270 1 Mins ago 95 2 NA NA NA NA add Indexed 396 1 Mins ago 110 3 NA…" at bounding box center [538, 291] width 631 height 245
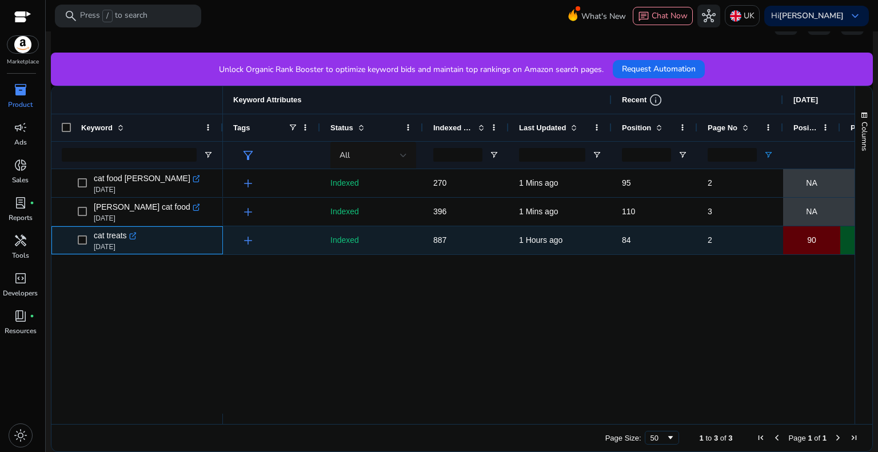
click at [87, 235] on span at bounding box center [86, 240] width 16 height 23
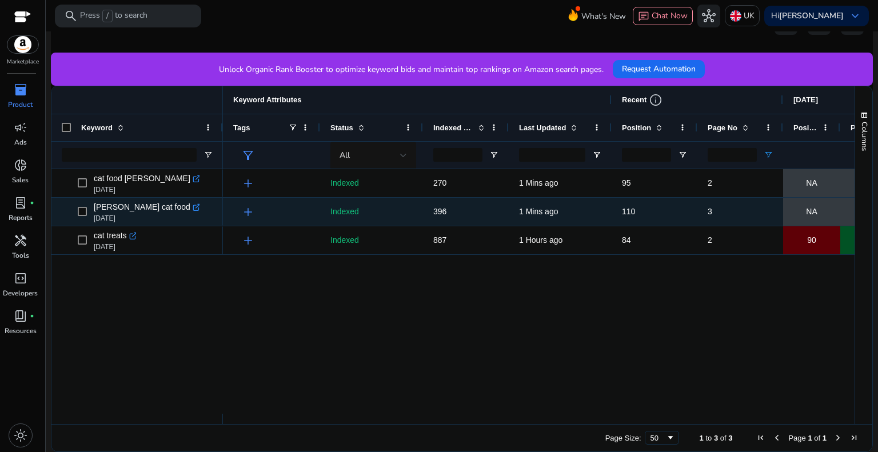
click at [86, 212] on span at bounding box center [86, 211] width 16 height 23
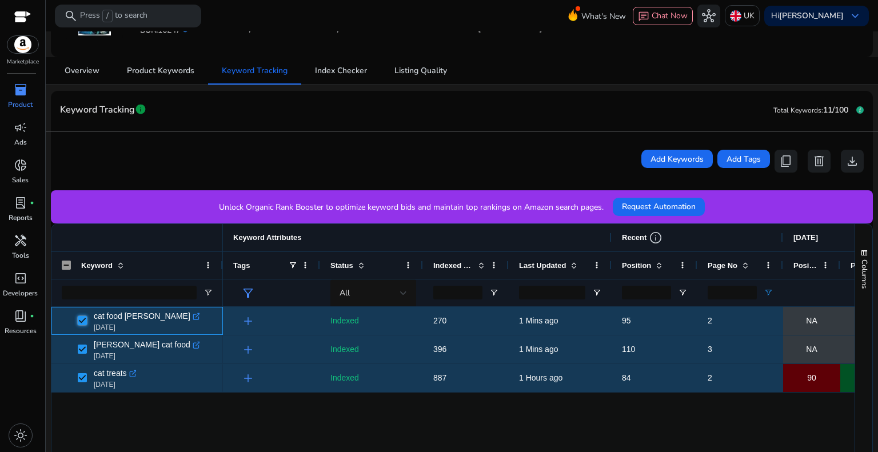
scroll to position [28, 0]
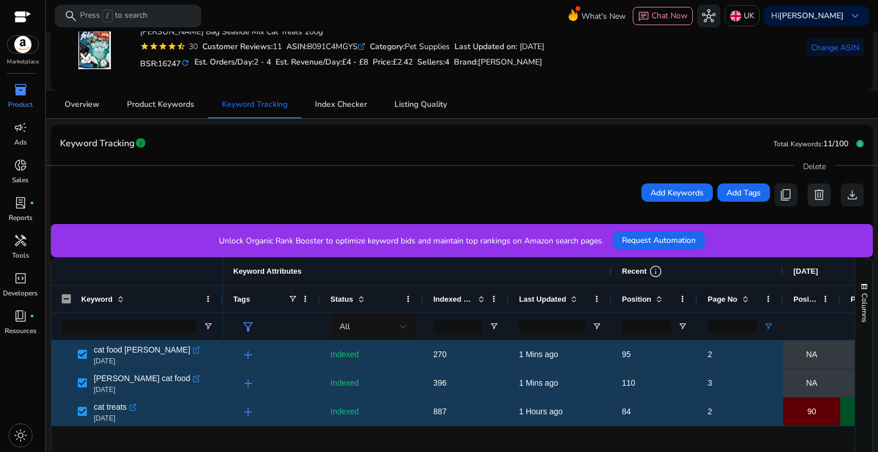
click at [813, 196] on span "delete" at bounding box center [819, 195] width 14 height 14
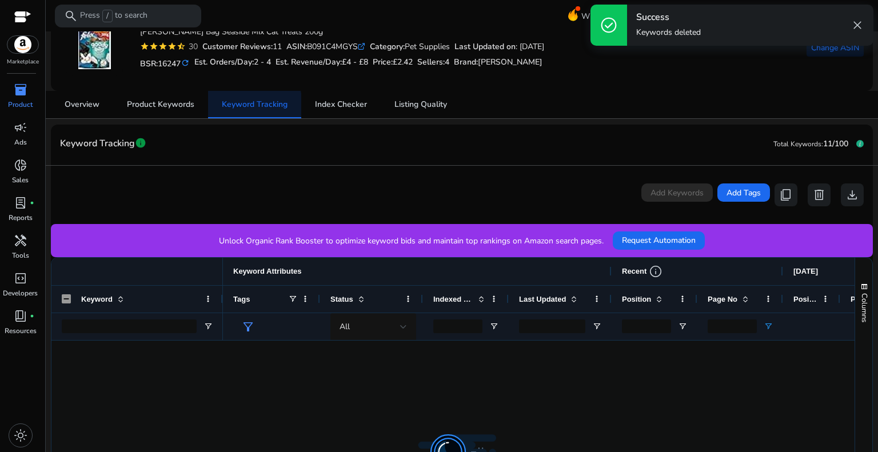
click at [246, 105] on span "Keyword Tracking" at bounding box center [255, 105] width 66 height 8
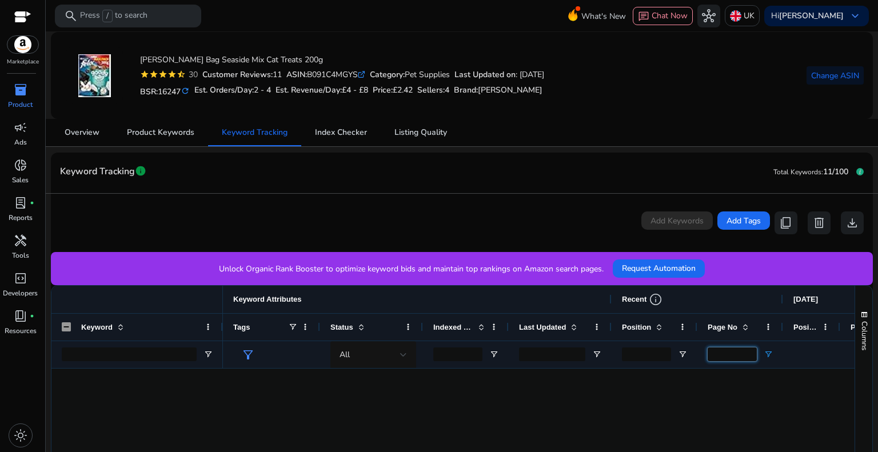
click at [723, 354] on input "*" at bounding box center [731, 354] width 49 height 14
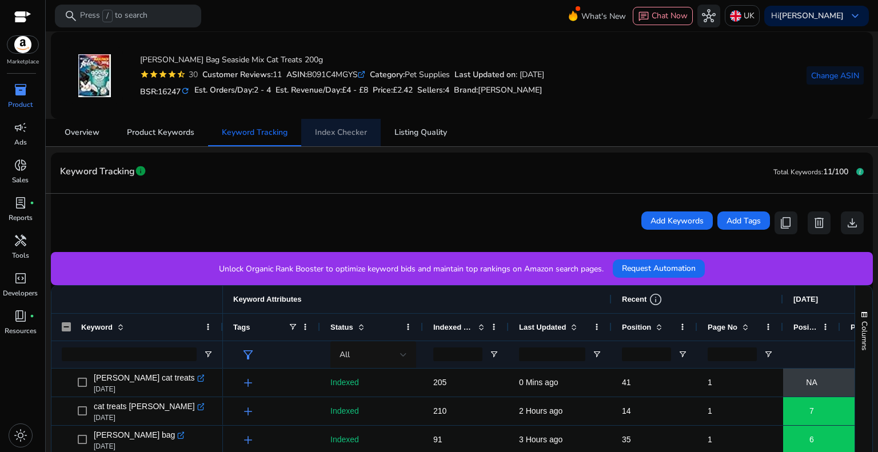
click at [346, 136] on span "Index Checker" at bounding box center [341, 133] width 52 height 8
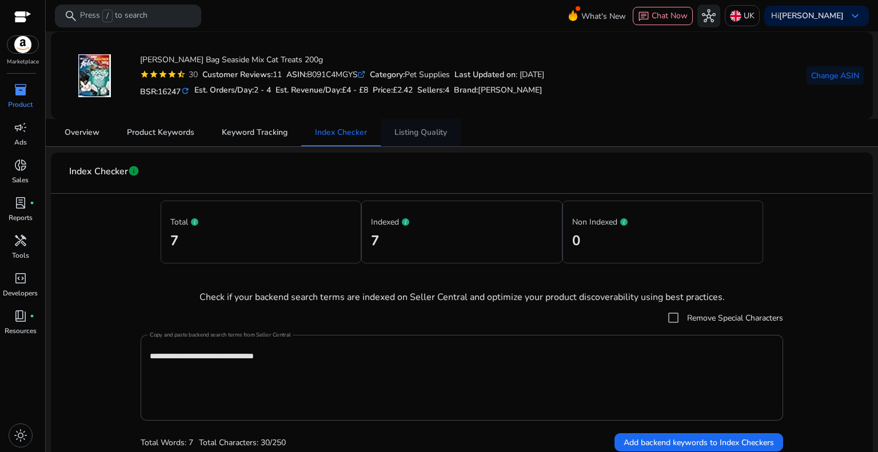
click at [416, 129] on span "Listing Quality" at bounding box center [420, 133] width 53 height 8
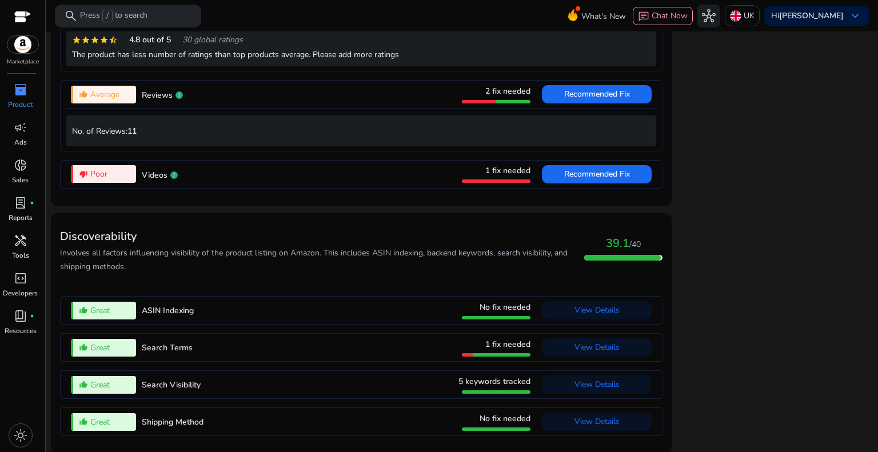
scroll to position [1071, 0]
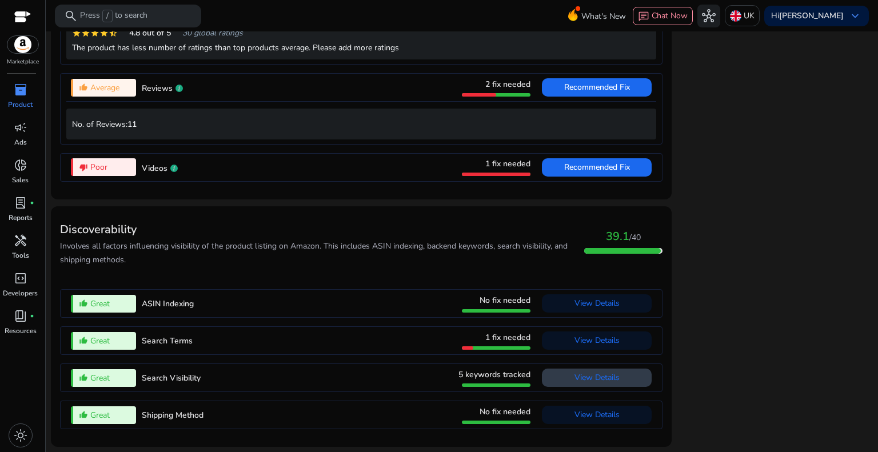
click at [592, 372] on span "View Details" at bounding box center [596, 378] width 45 height 18
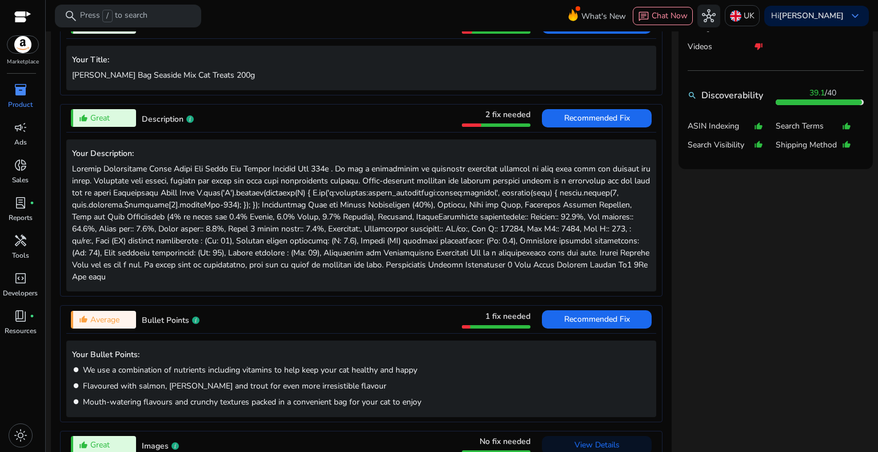
scroll to position [457, 0]
